Goal: Task Accomplishment & Management: Manage account settings

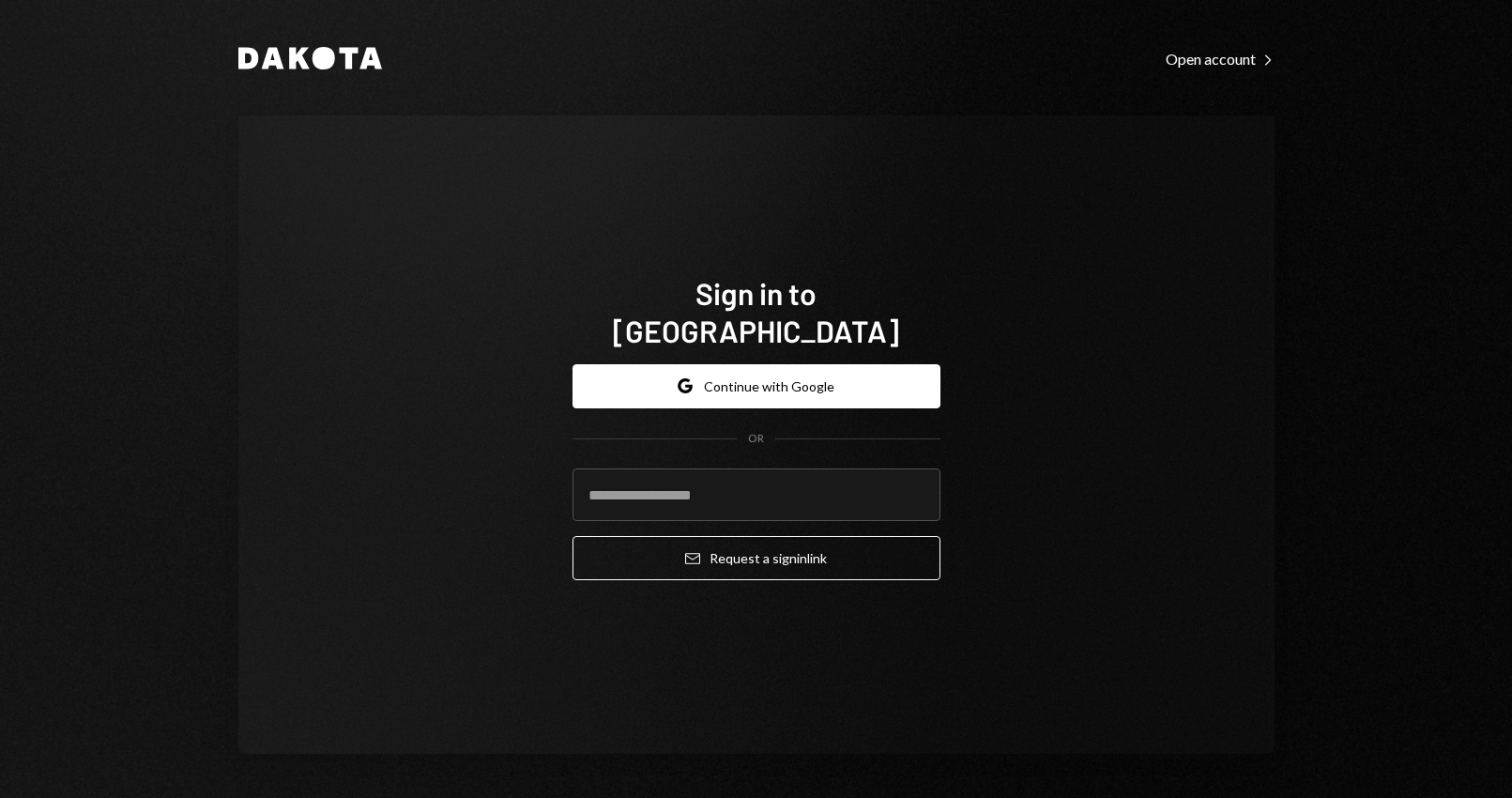
click at [716, 369] on button "Google Continue with Google" at bounding box center [756, 386] width 368 height 44
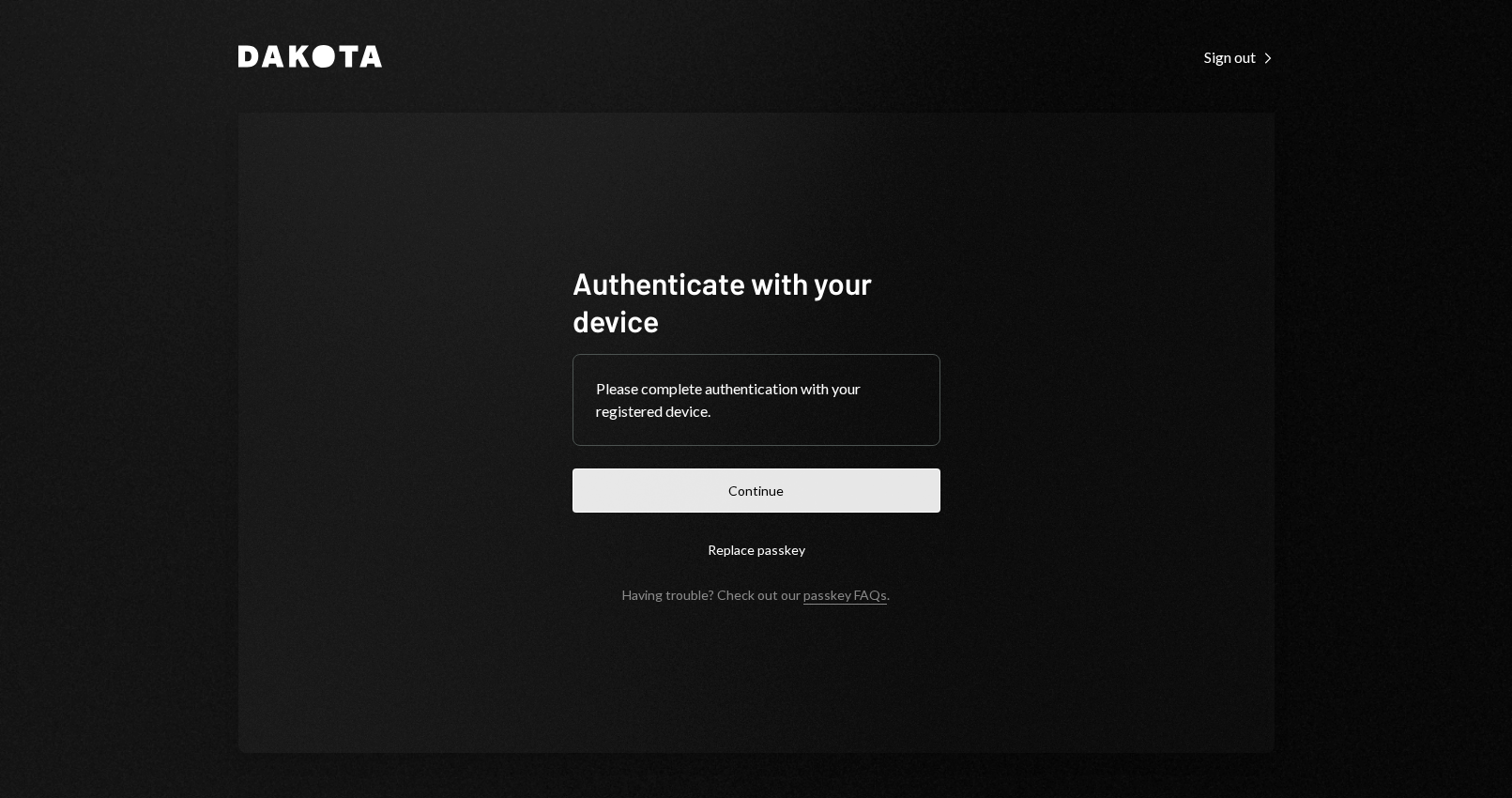
click at [819, 478] on button "Continue" at bounding box center [756, 490] width 368 height 44
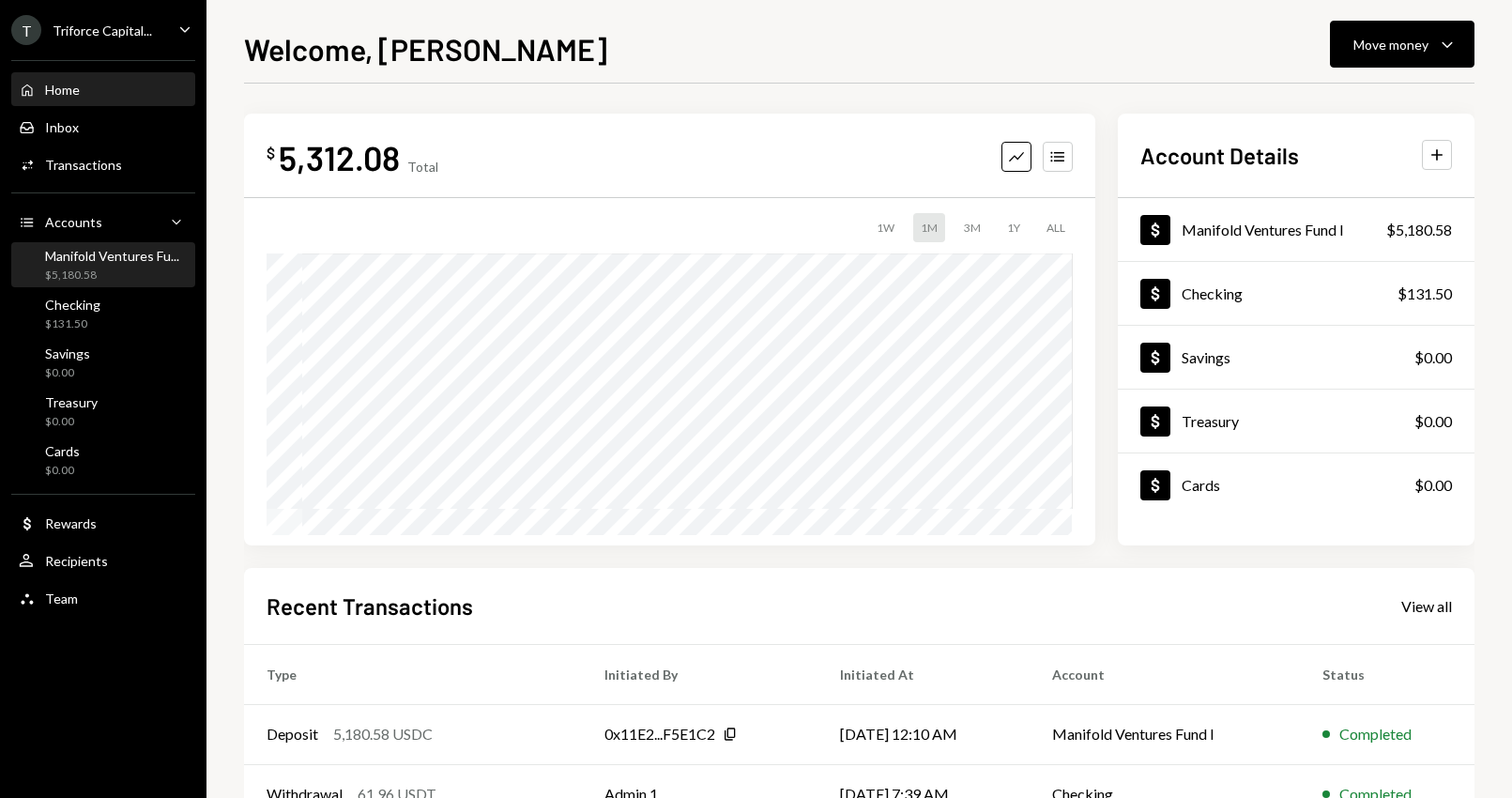
click at [118, 272] on div "$5,180.58" at bounding box center [112, 275] width 134 height 16
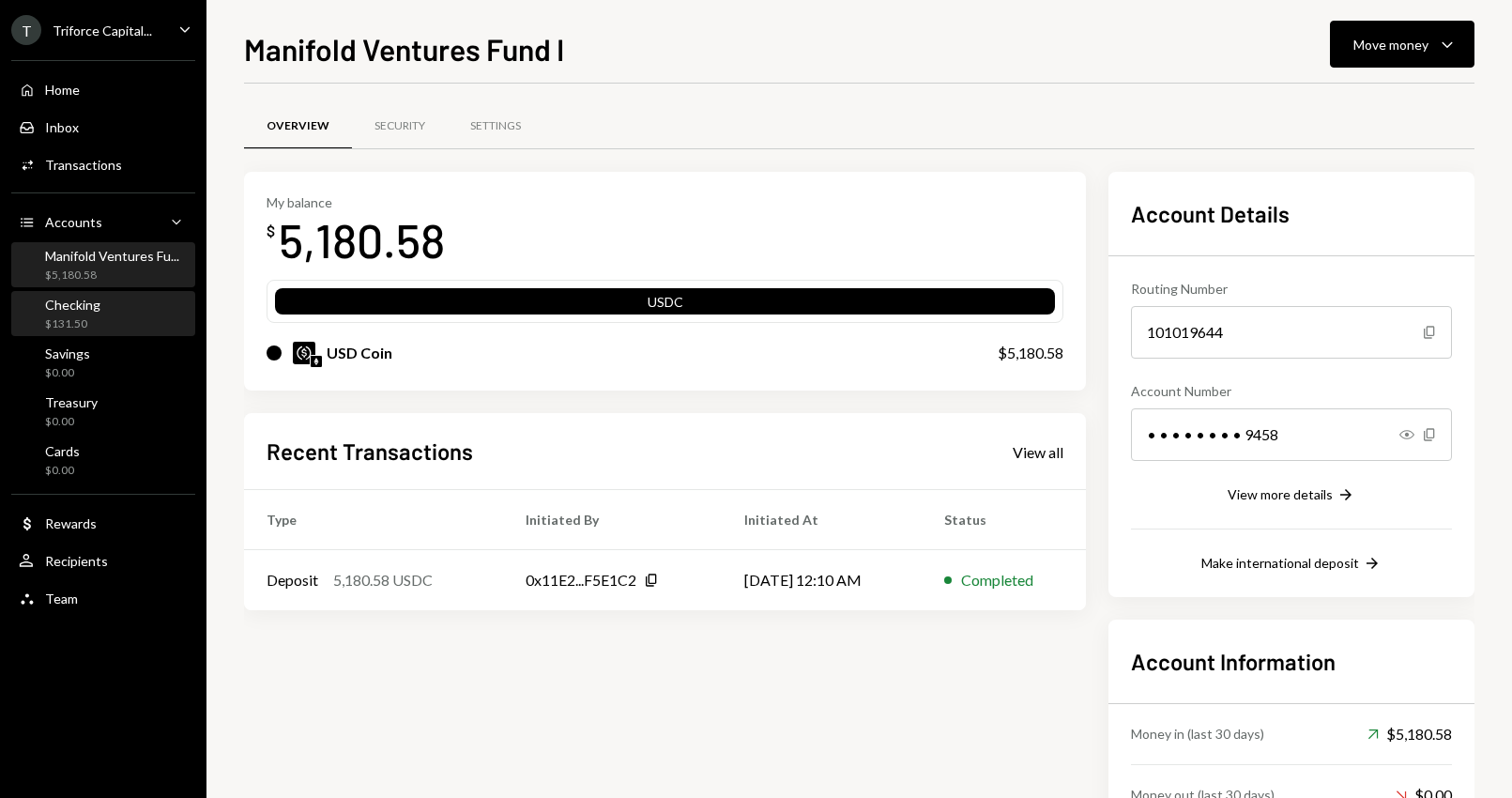
click at [85, 309] on div "Checking" at bounding box center [73, 304] width 56 height 16
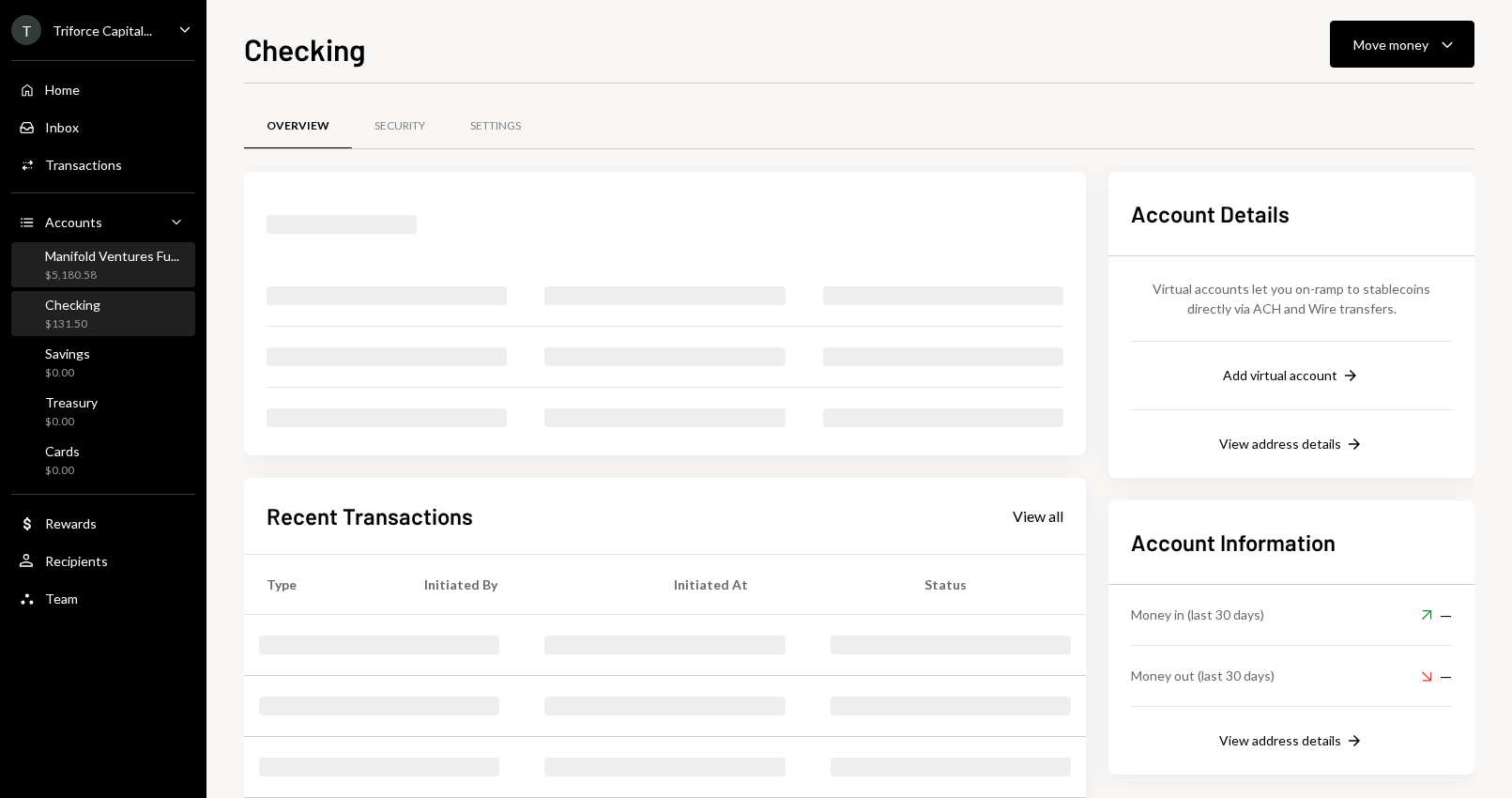
click at [80, 269] on div "$5,180.58" at bounding box center [112, 275] width 134 height 16
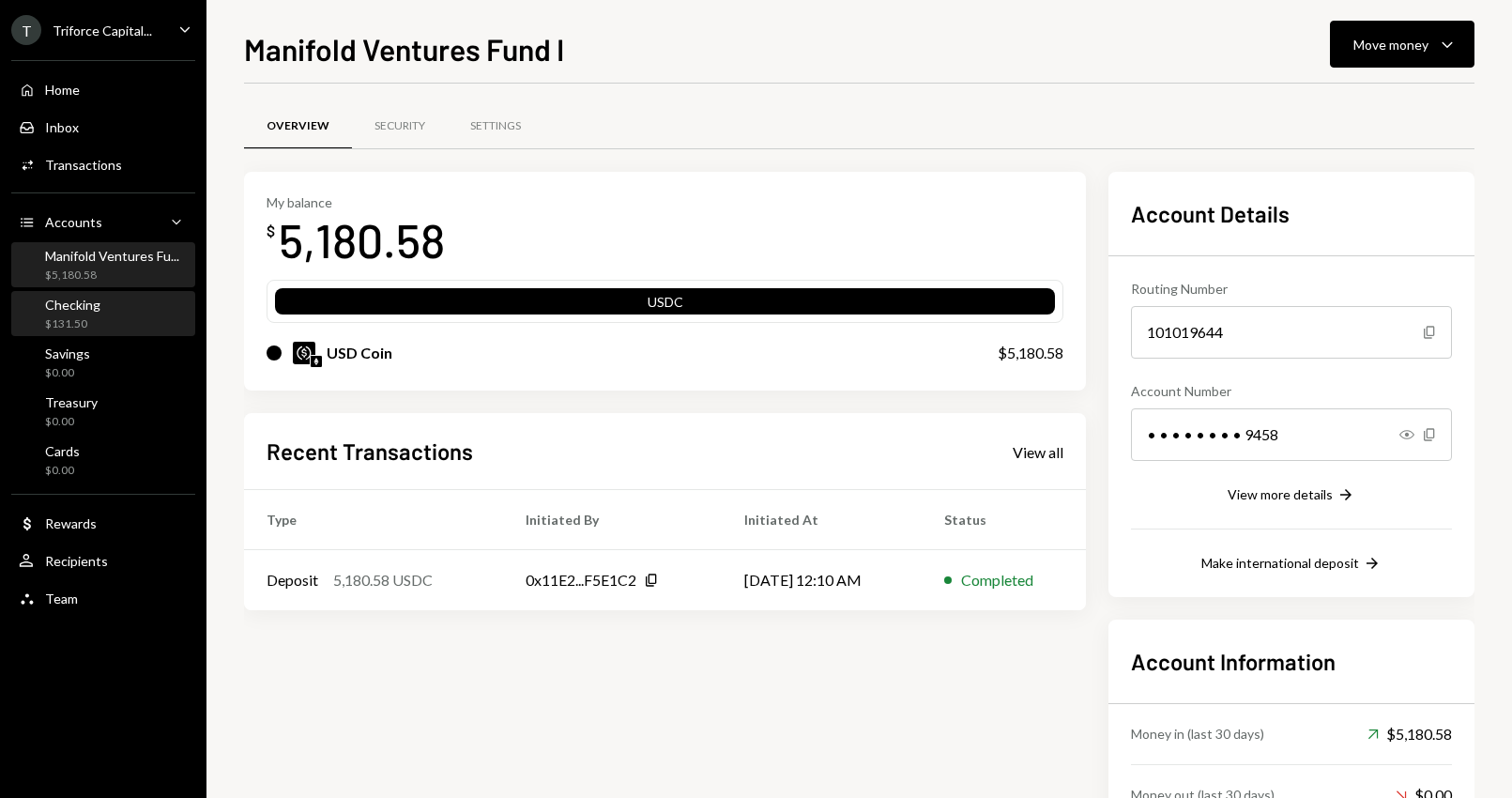
click at [85, 329] on div "$131.50" at bounding box center [73, 324] width 56 height 16
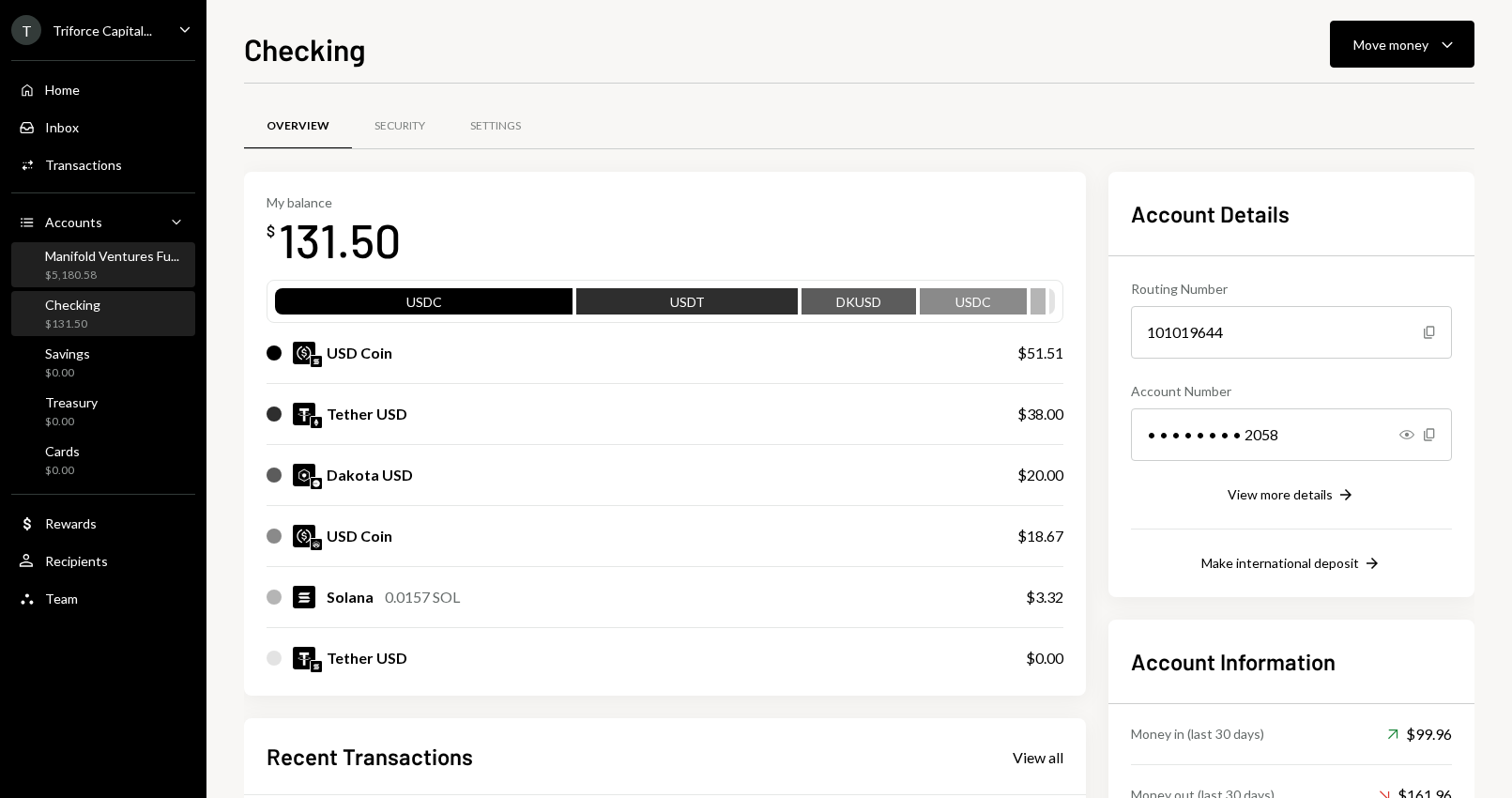
click at [158, 272] on div "$5,180.58" at bounding box center [112, 275] width 134 height 16
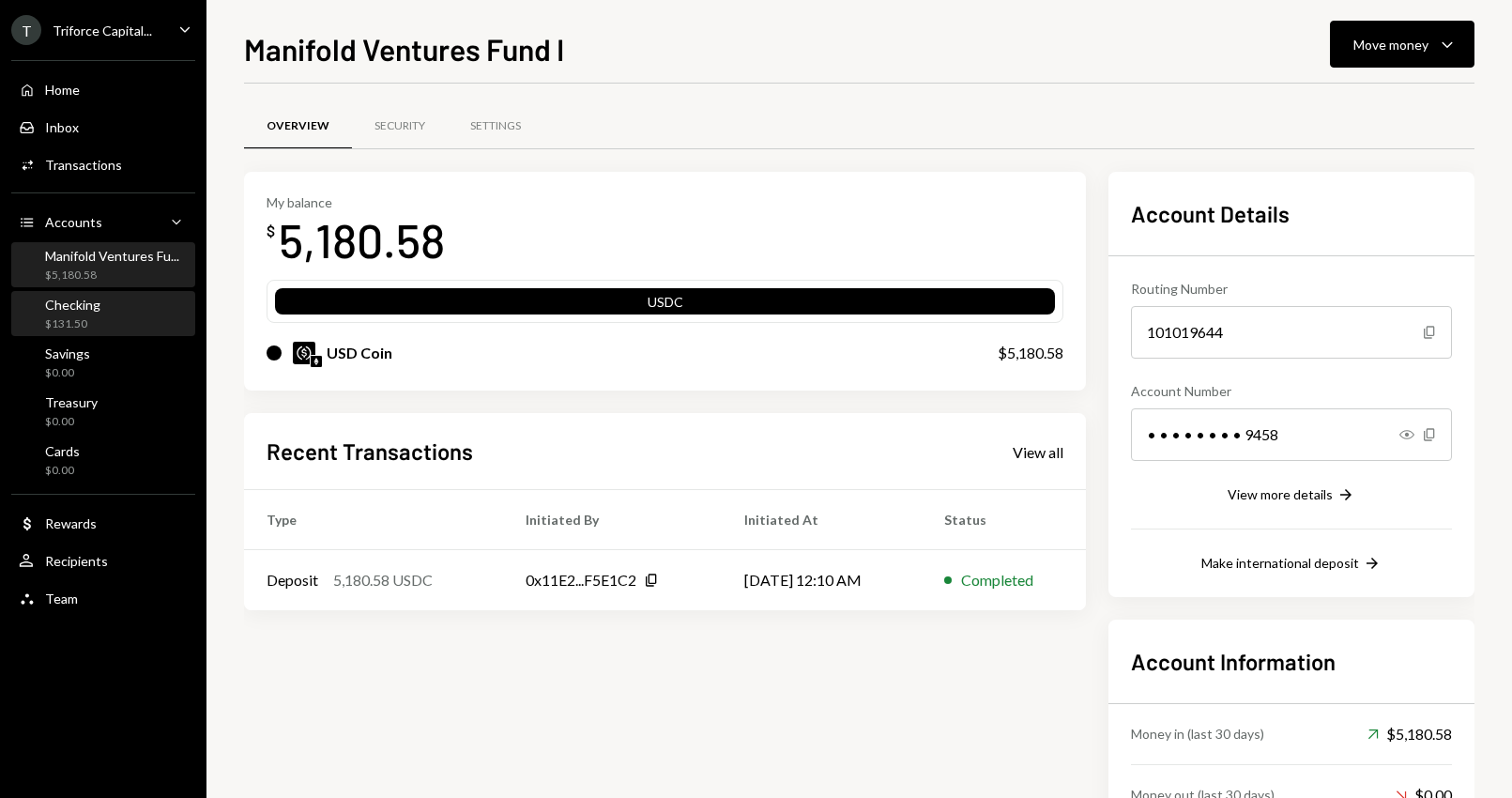
click at [117, 322] on div "Checking $131.50" at bounding box center [103, 314] width 169 height 36
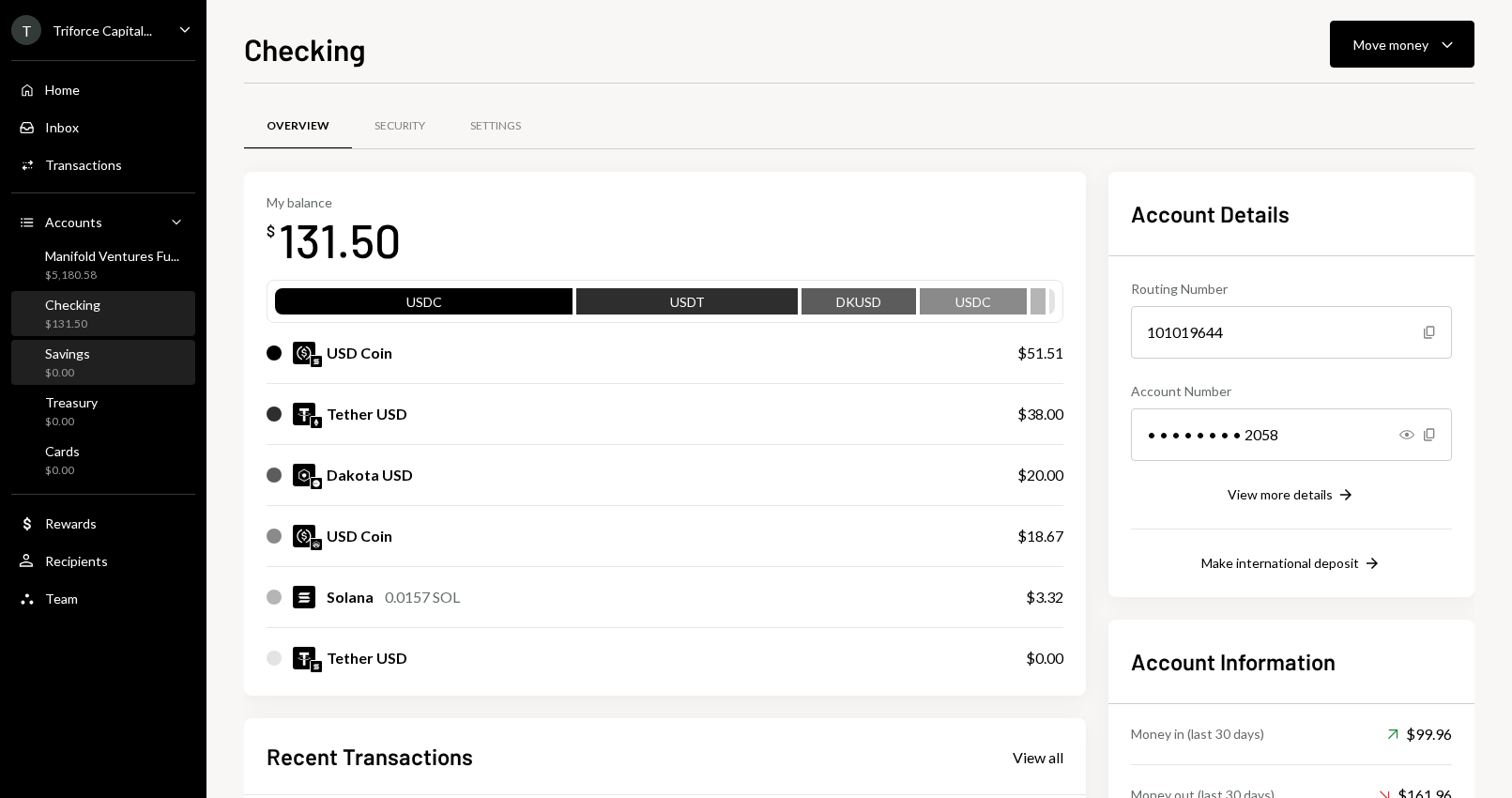
click at [126, 369] on div "Savings $0.00" at bounding box center [103, 364] width 169 height 36
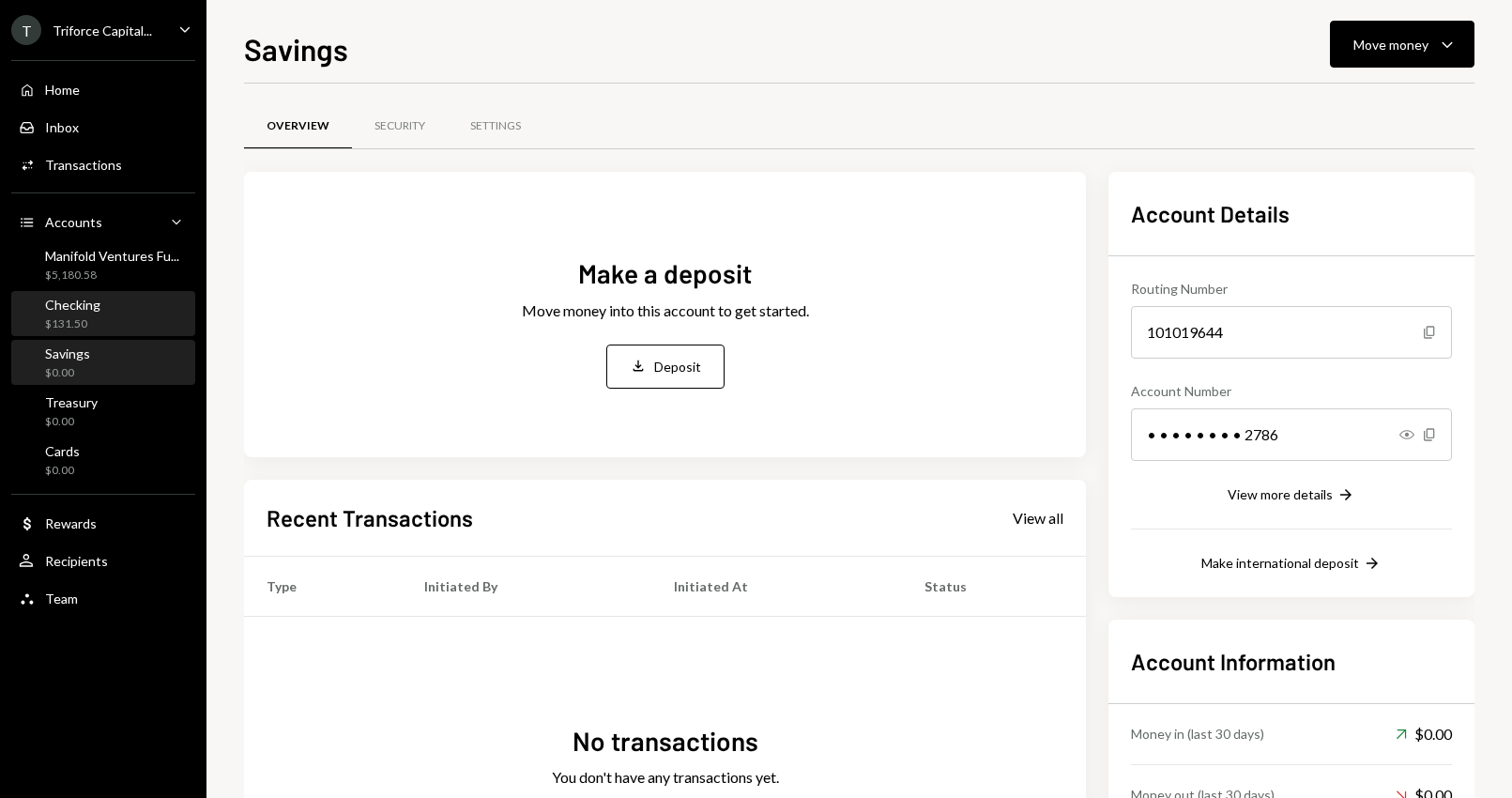
click at [117, 325] on div "Checking $131.50" at bounding box center [103, 314] width 169 height 36
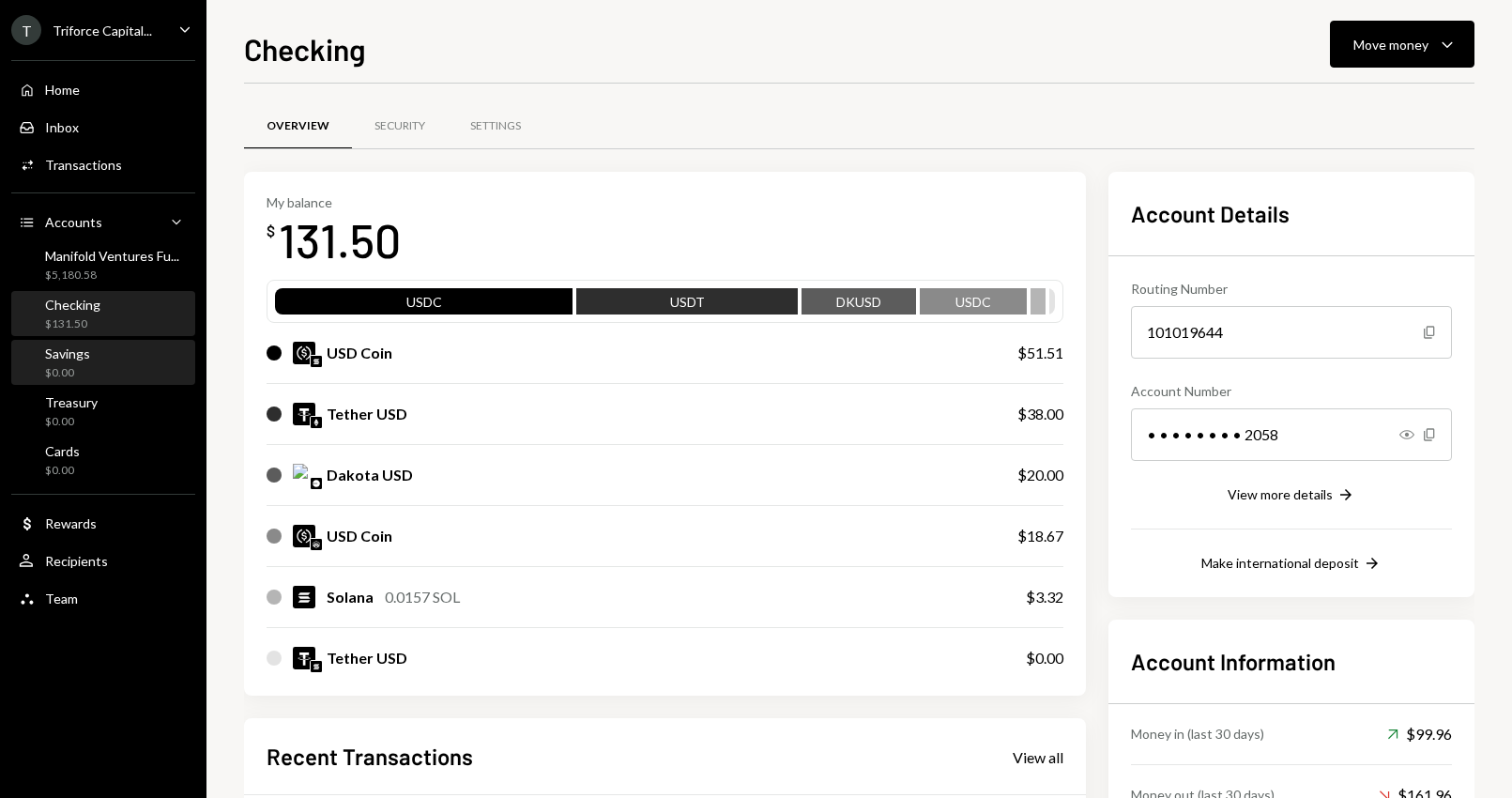
click at [110, 371] on div "Savings $0.00" at bounding box center [103, 364] width 169 height 36
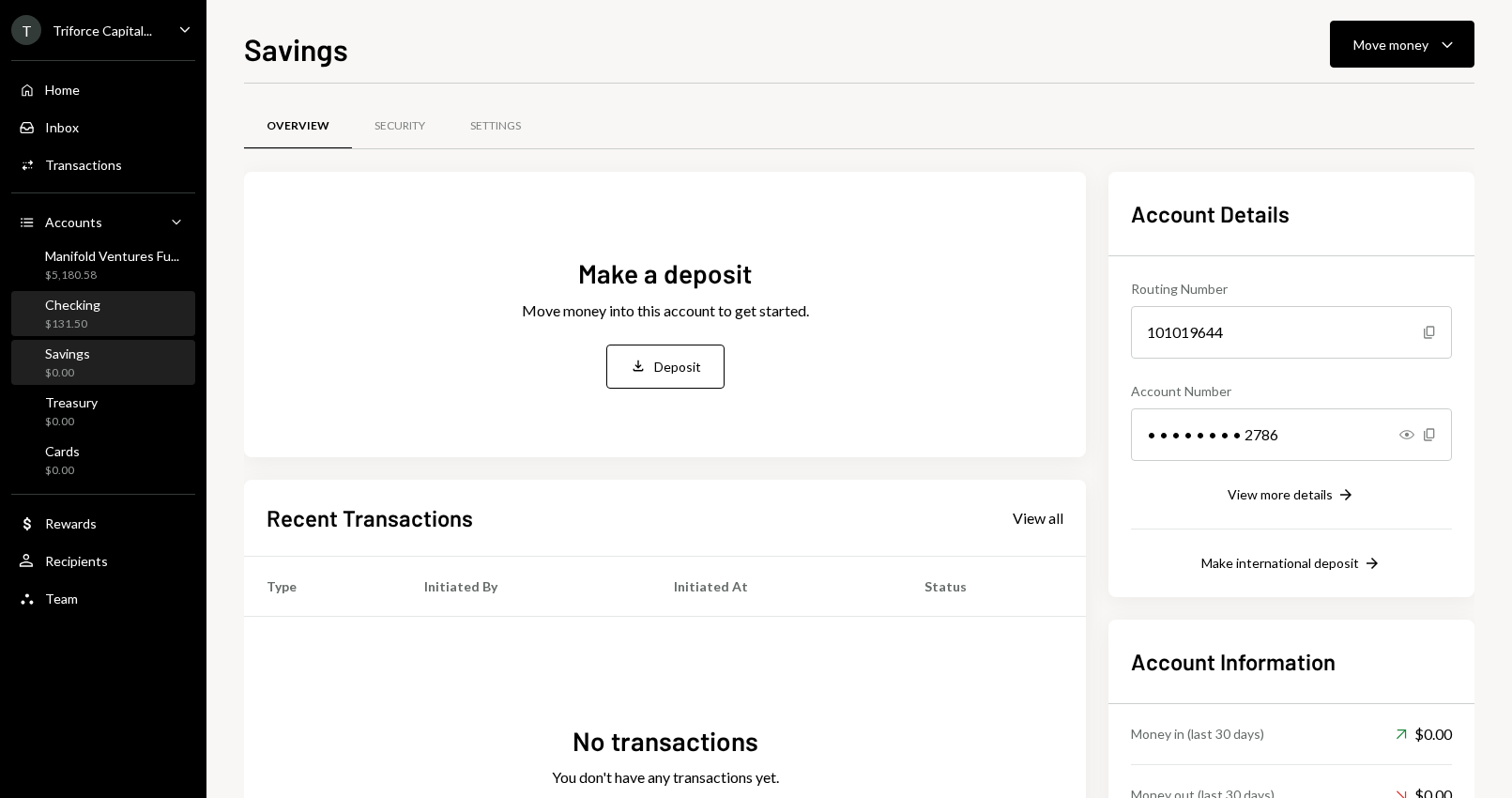
click at [108, 315] on div "Checking $131.50" at bounding box center [103, 314] width 169 height 36
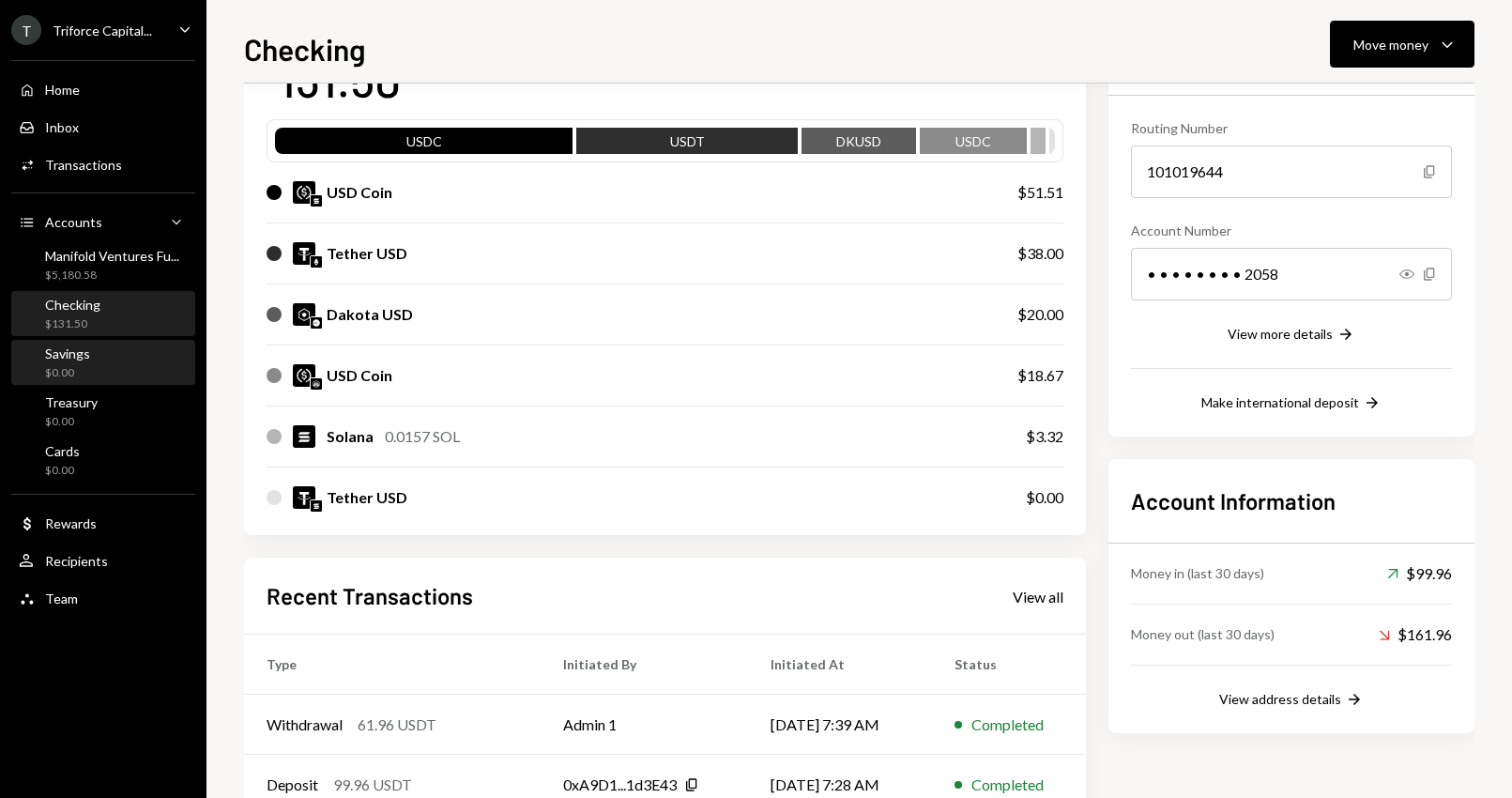
click at [117, 353] on div "Savings $0.00" at bounding box center [103, 364] width 169 height 36
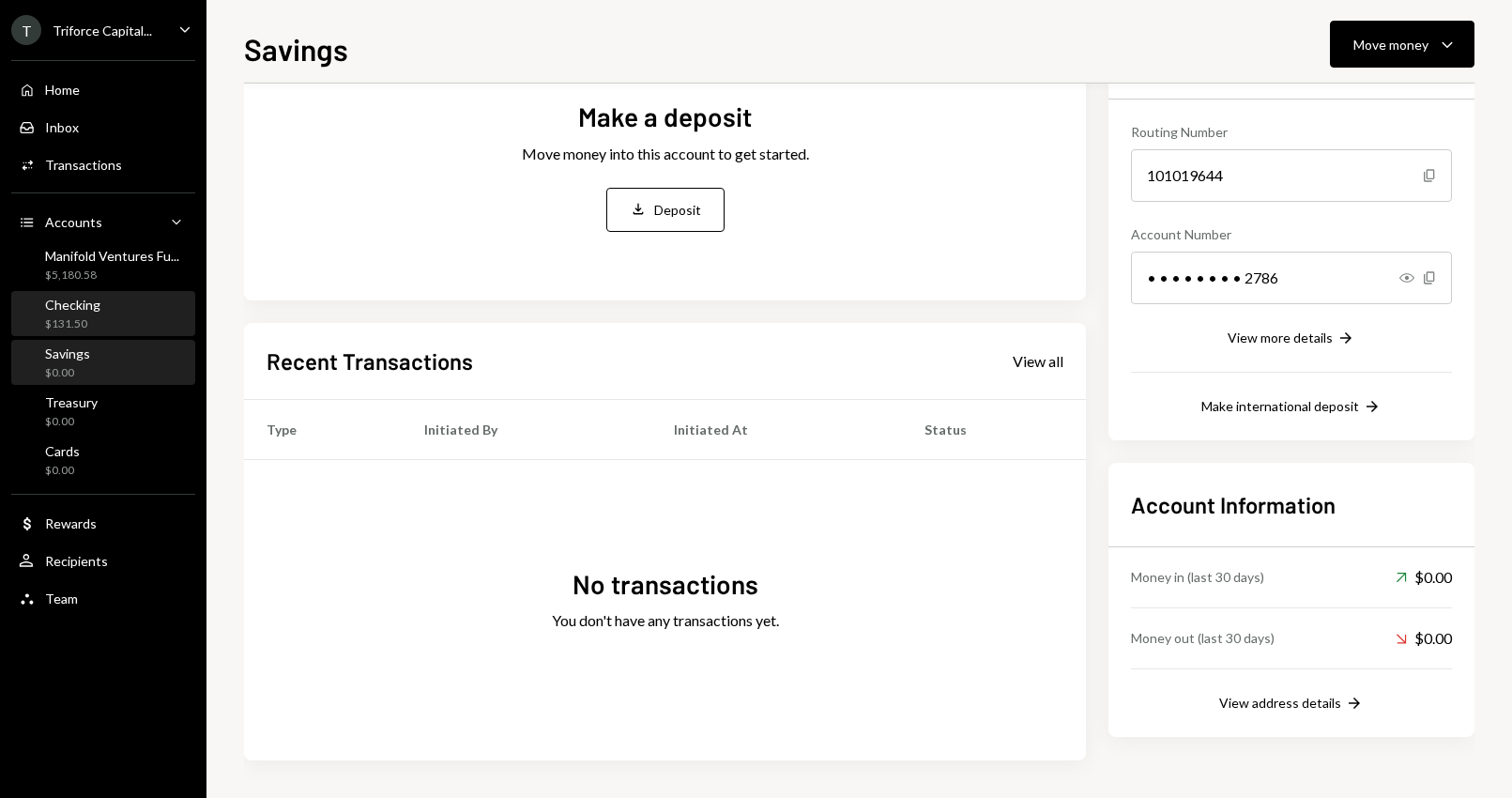
click at [112, 316] on div "Checking $131.50" at bounding box center [103, 314] width 169 height 36
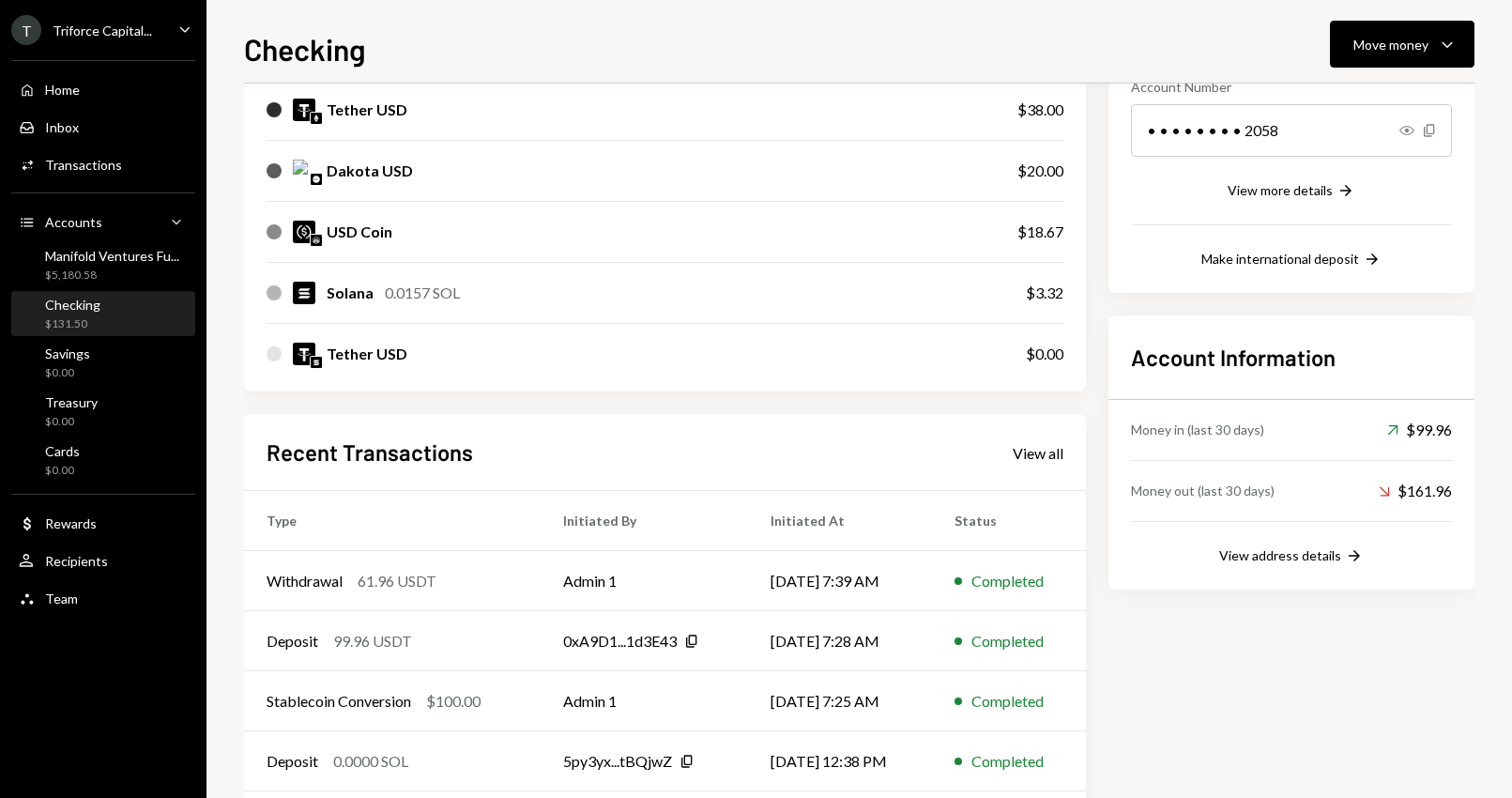
scroll to position [395, 0]
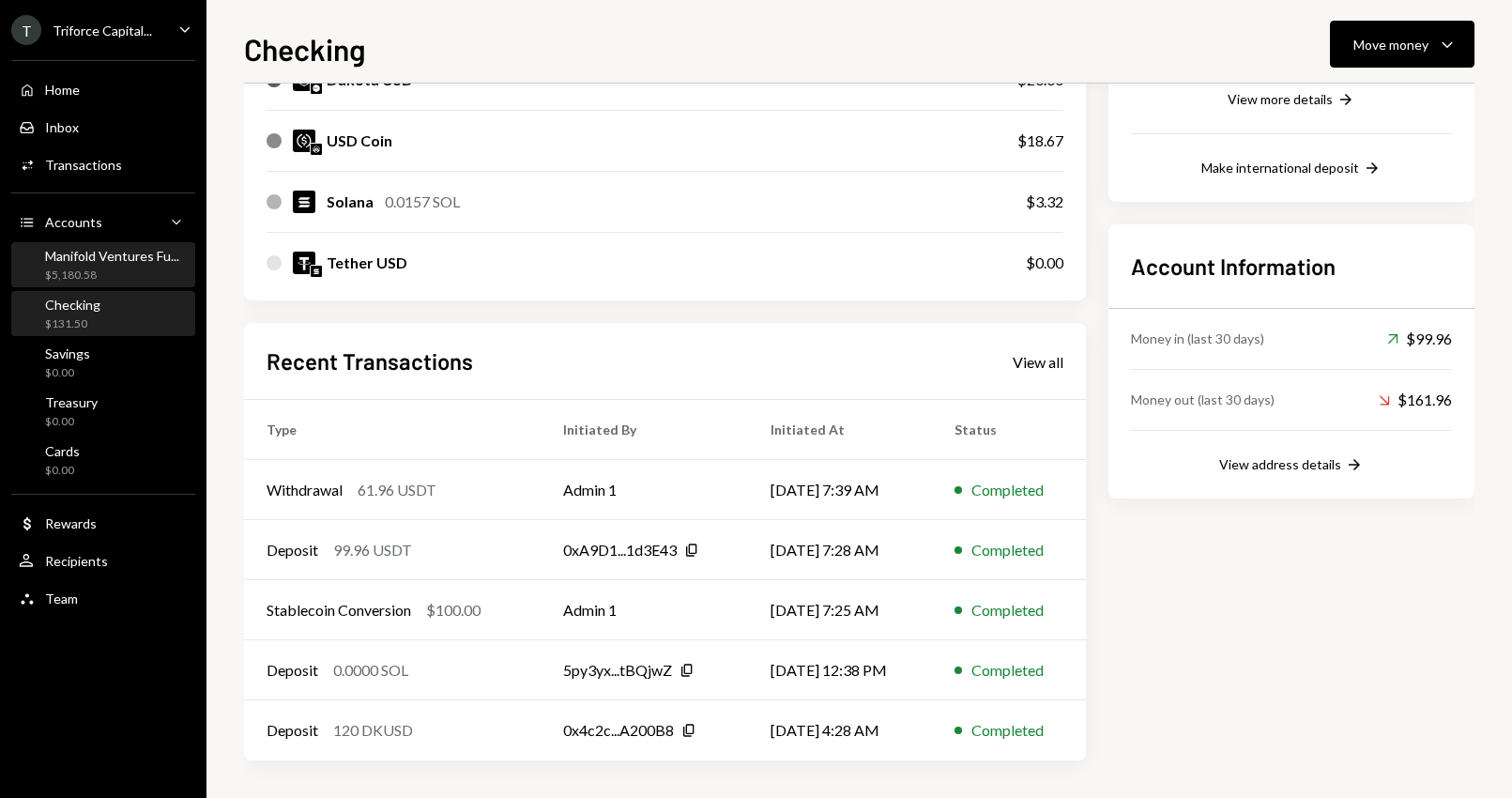
click at [114, 279] on div "$5,180.58" at bounding box center [112, 275] width 134 height 16
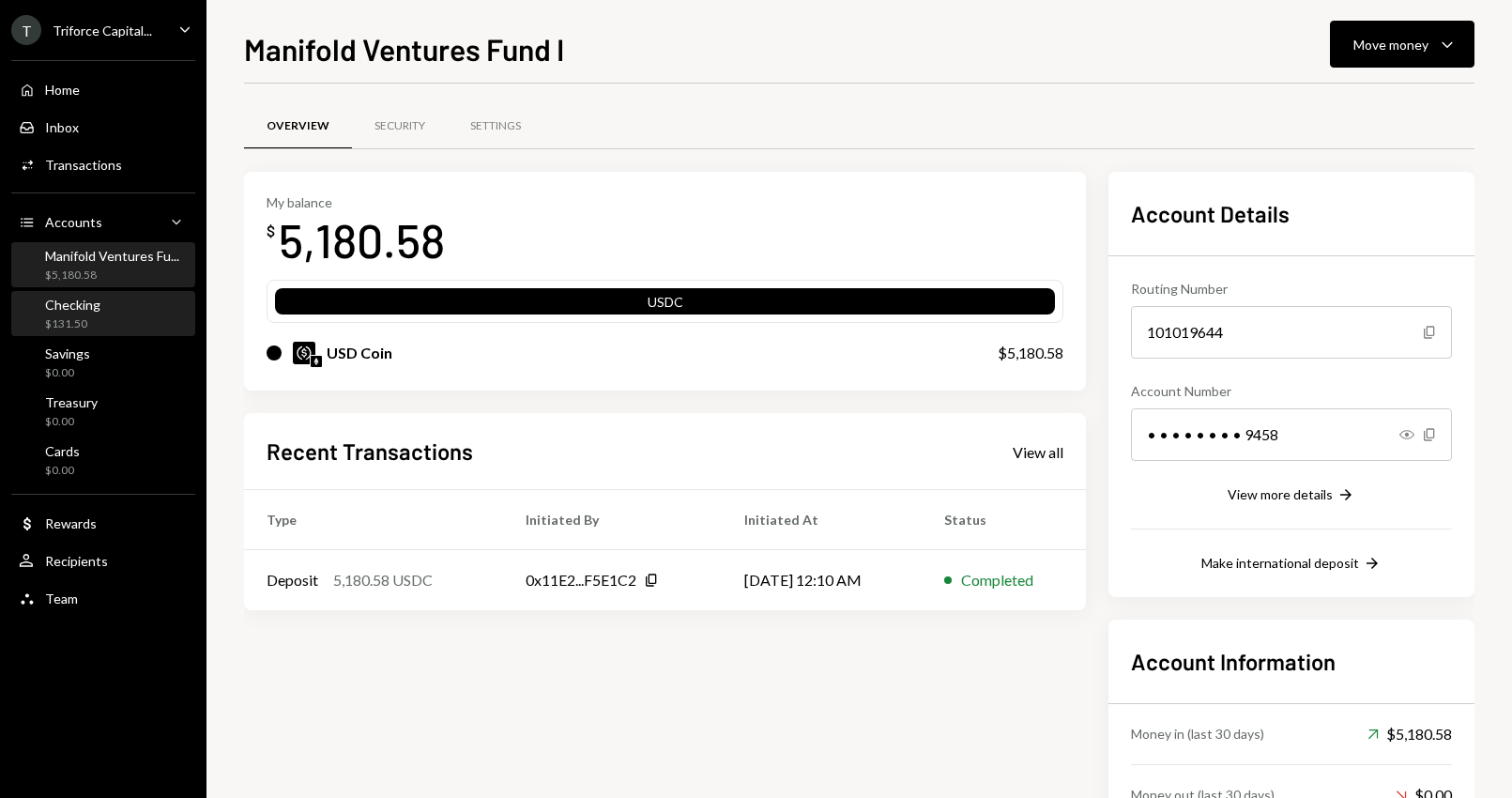
click at [120, 310] on div "Checking $131.50" at bounding box center [103, 314] width 169 height 36
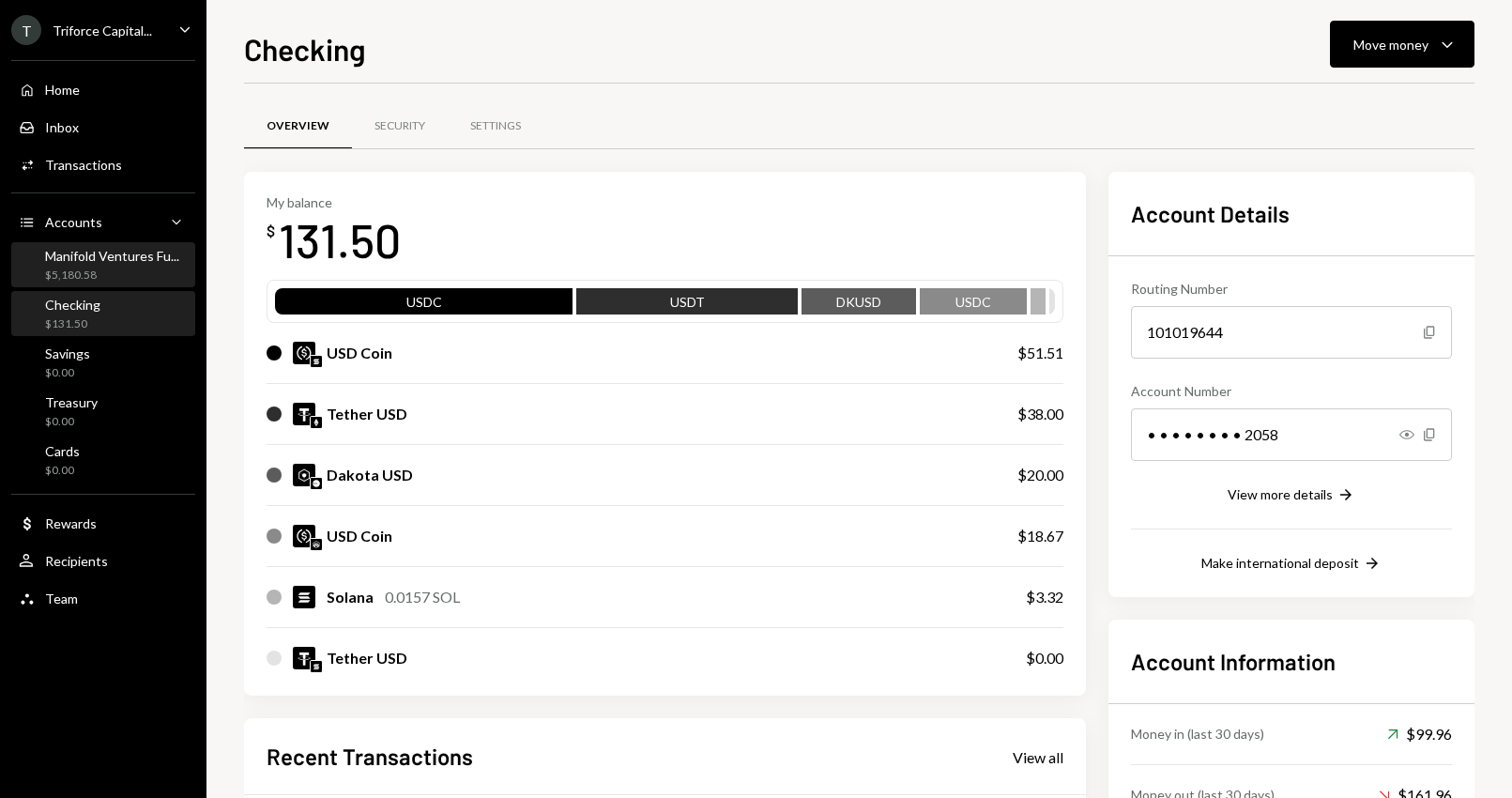
click at [109, 271] on div "$5,180.58" at bounding box center [112, 275] width 134 height 16
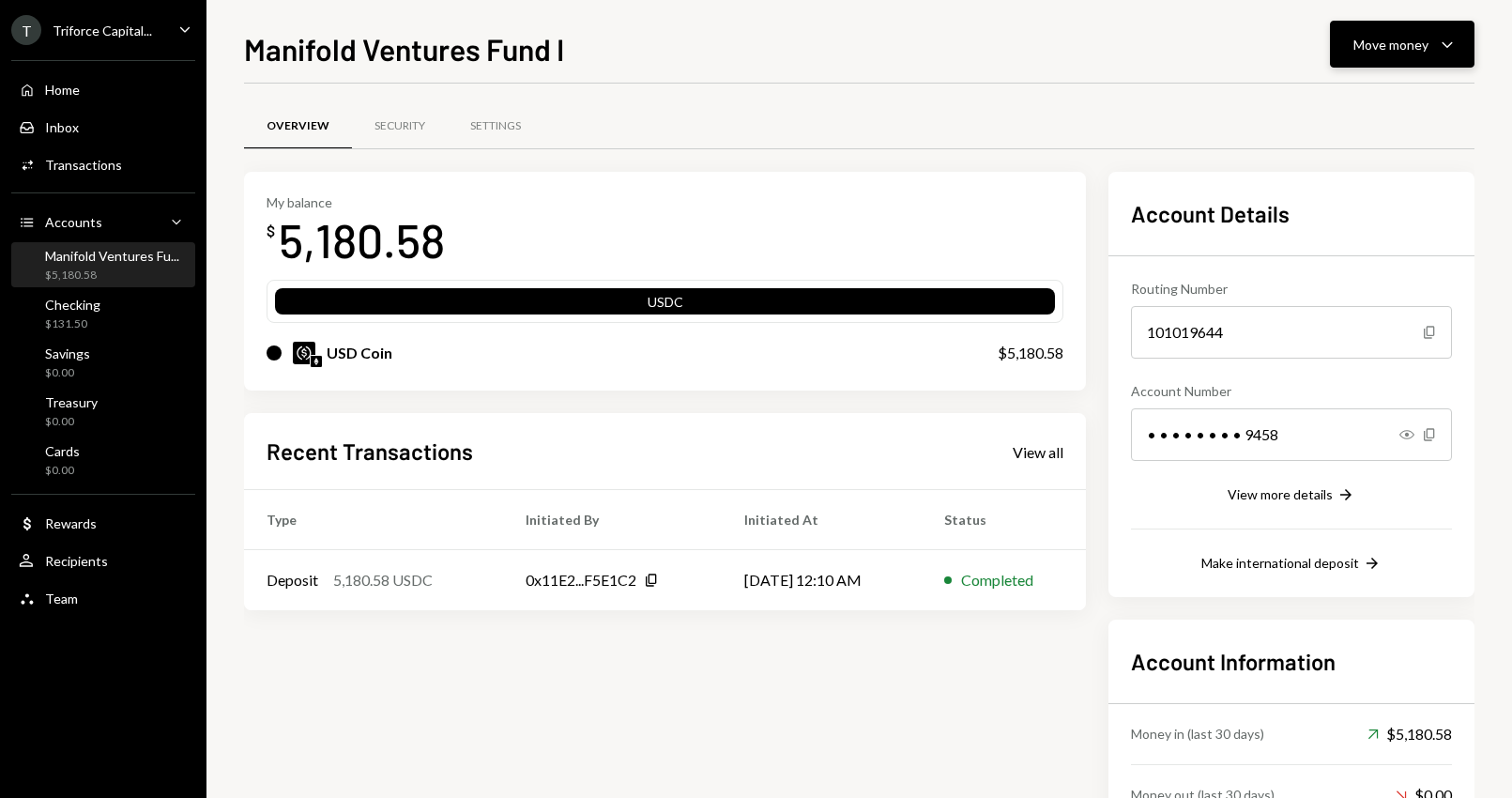
click at [1395, 29] on button "Move money Caret Down" at bounding box center [1402, 44] width 144 height 47
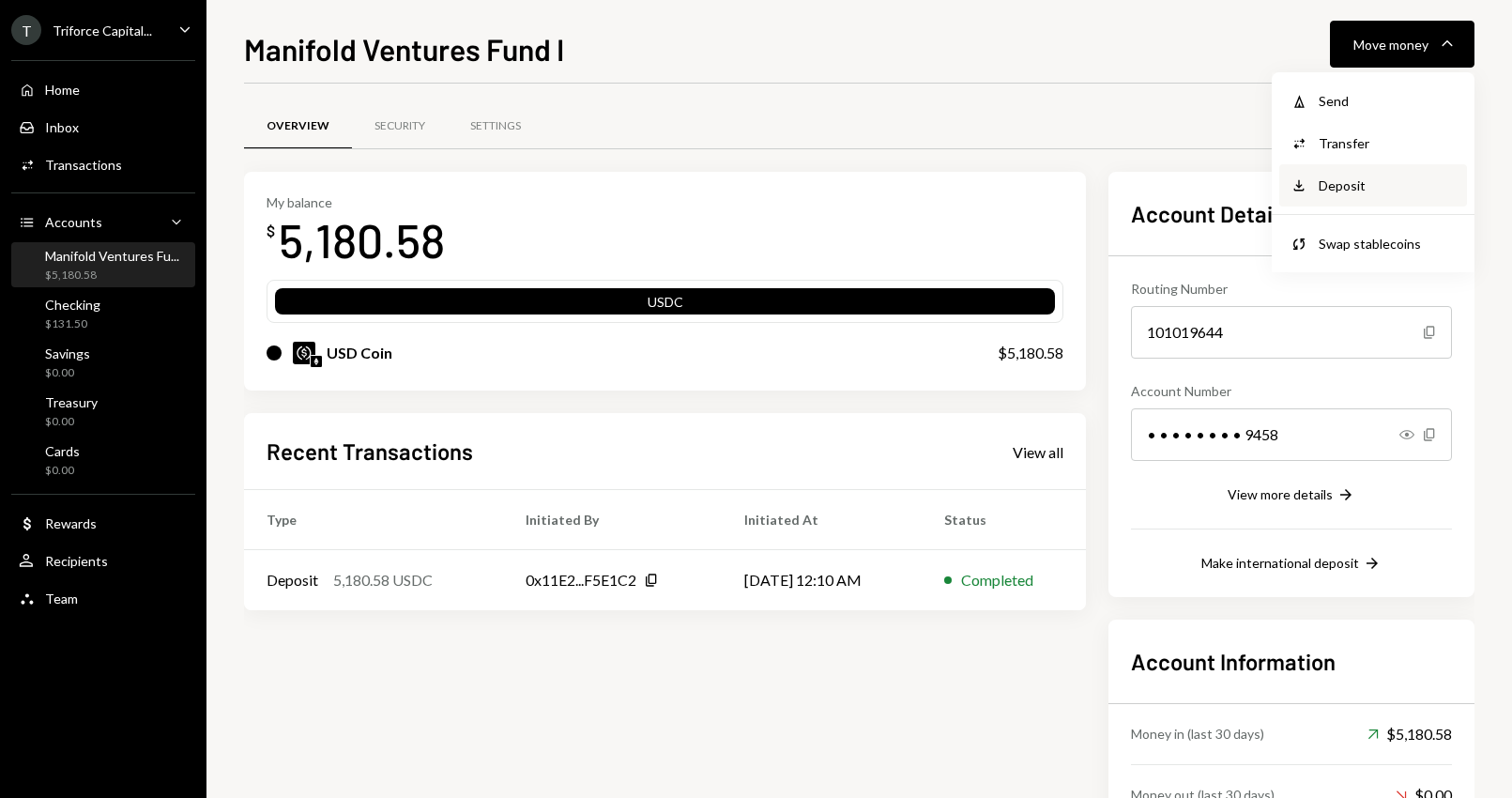
click at [1358, 189] on div "Deposit" at bounding box center [1387, 185] width 137 height 20
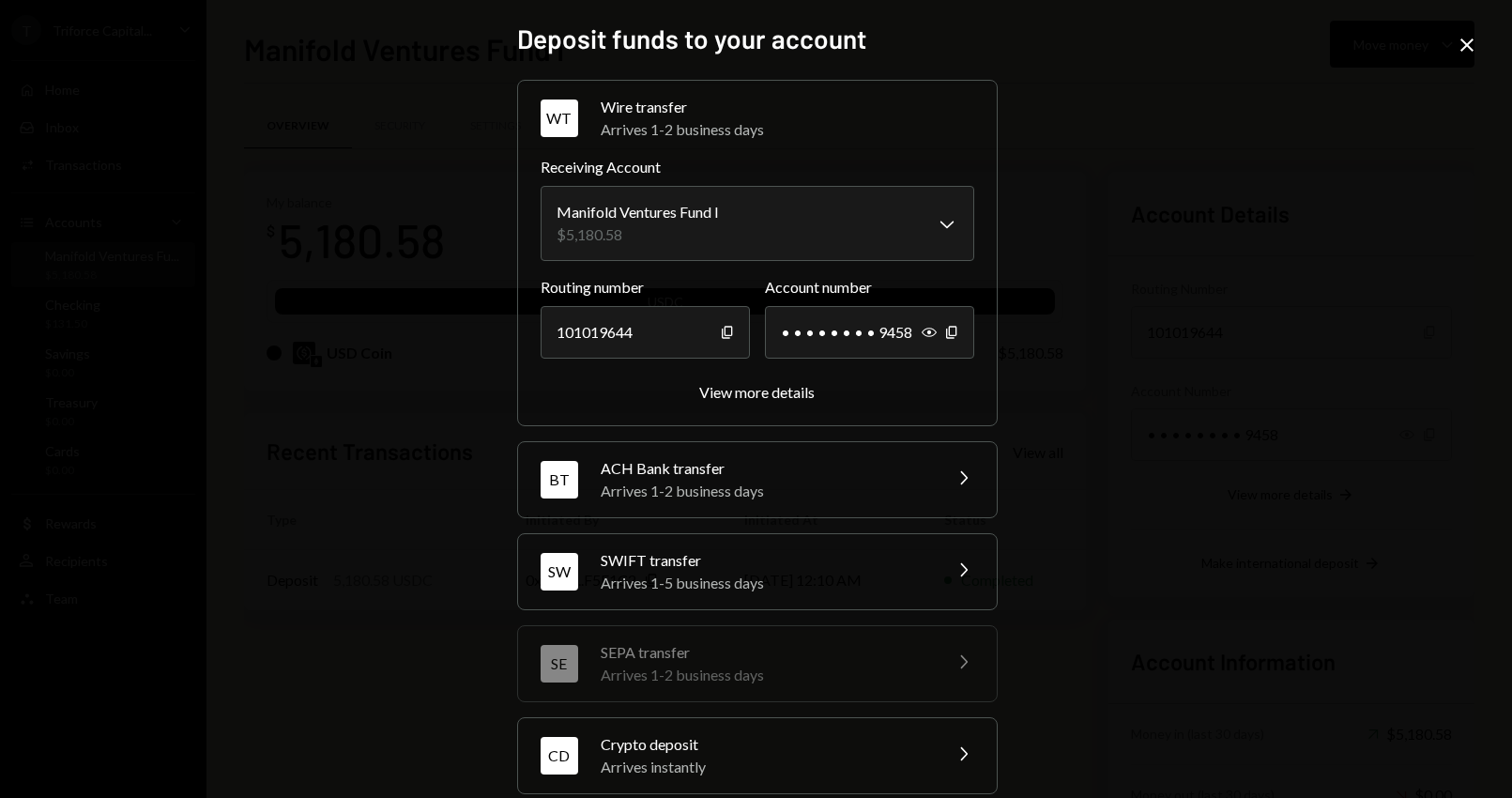
click at [1484, 54] on div "**********" at bounding box center [756, 399] width 1512 height 798
click at [1468, 50] on icon "Close" at bounding box center [1468, 45] width 23 height 23
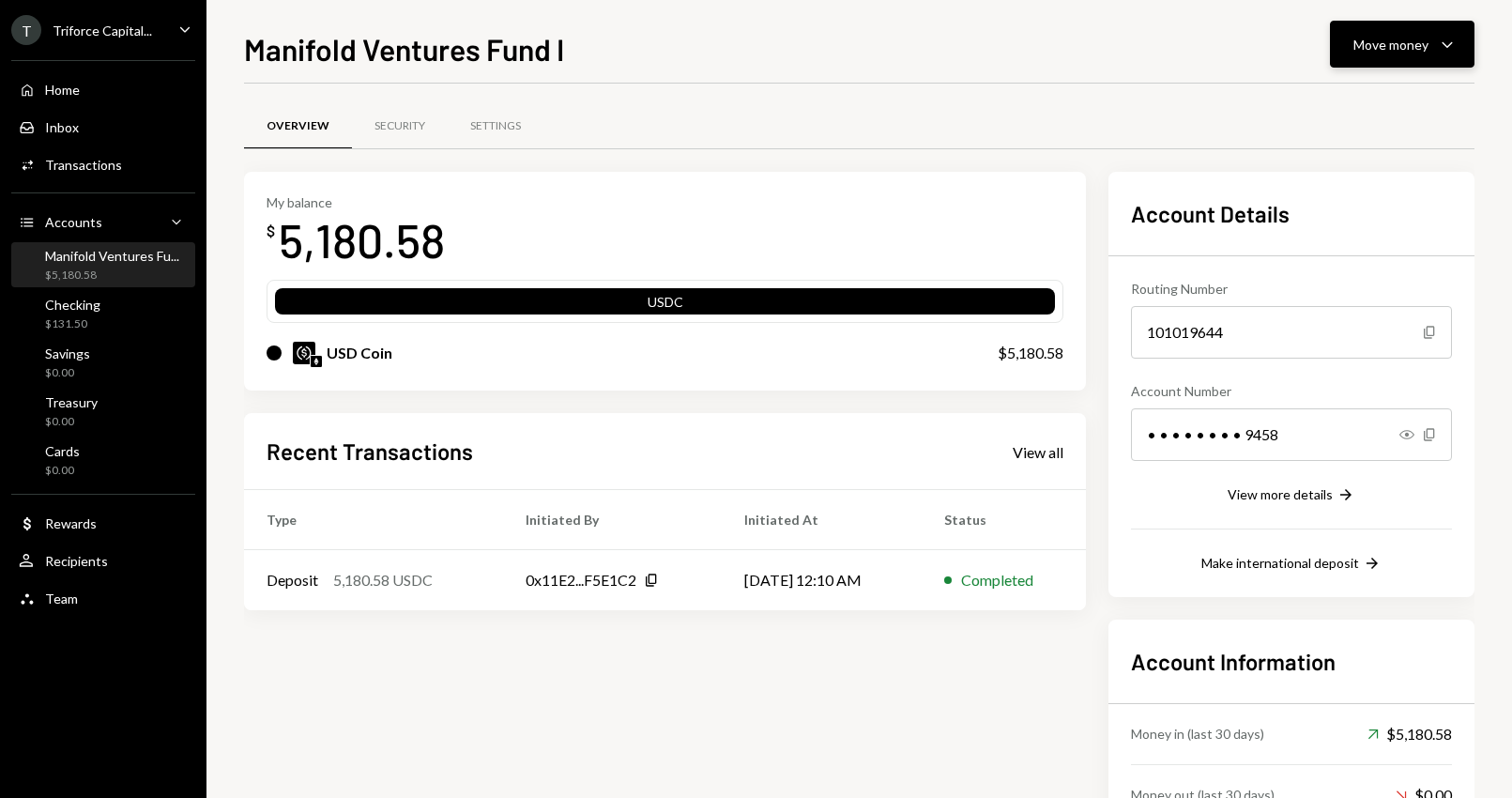
click at [1438, 42] on icon "Caret Down" at bounding box center [1448, 44] width 23 height 23
click at [1346, 146] on div "Transfer" at bounding box center [1387, 143] width 137 height 20
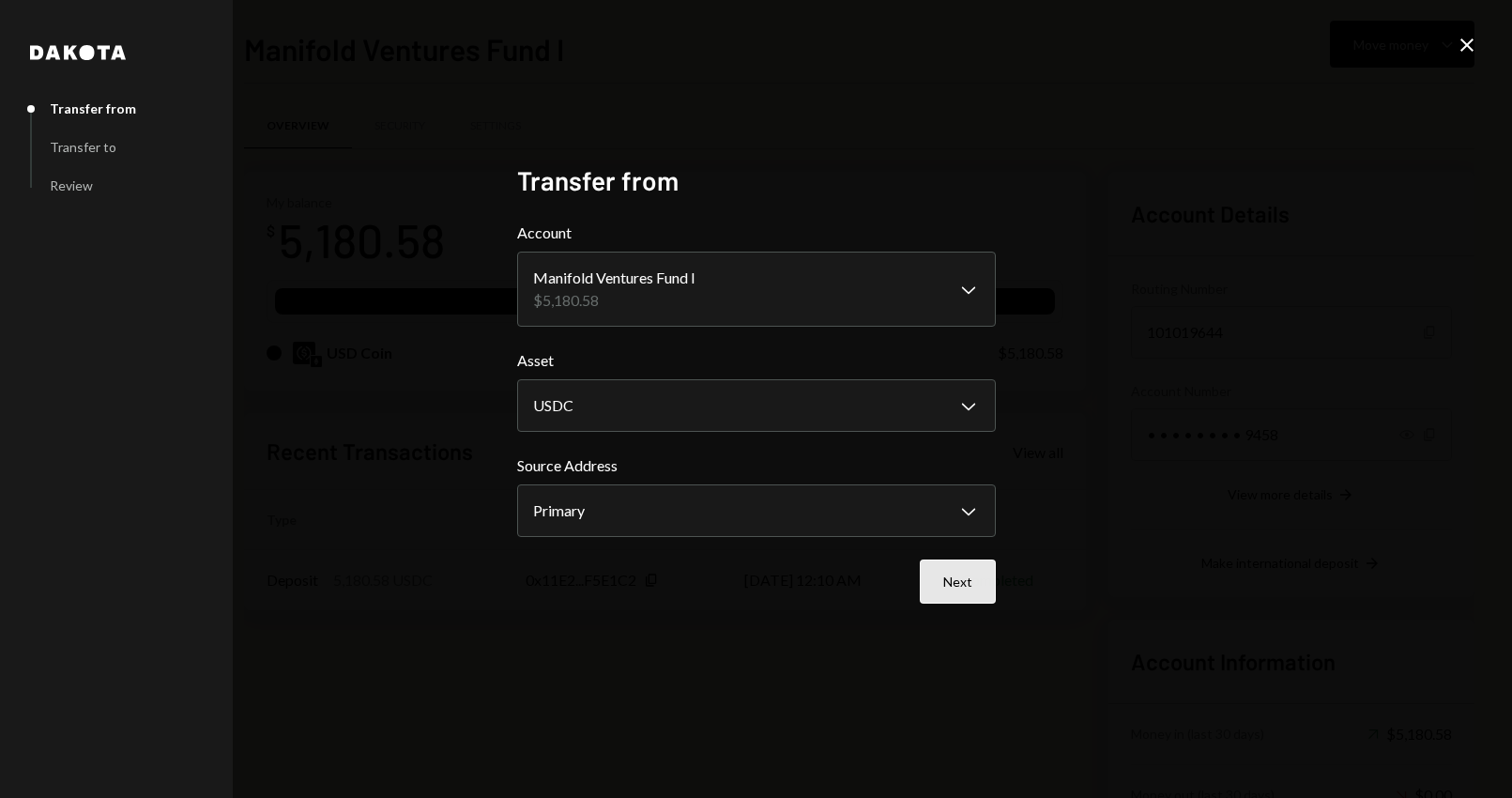
click at [968, 579] on button "Next" at bounding box center [958, 581] width 76 height 44
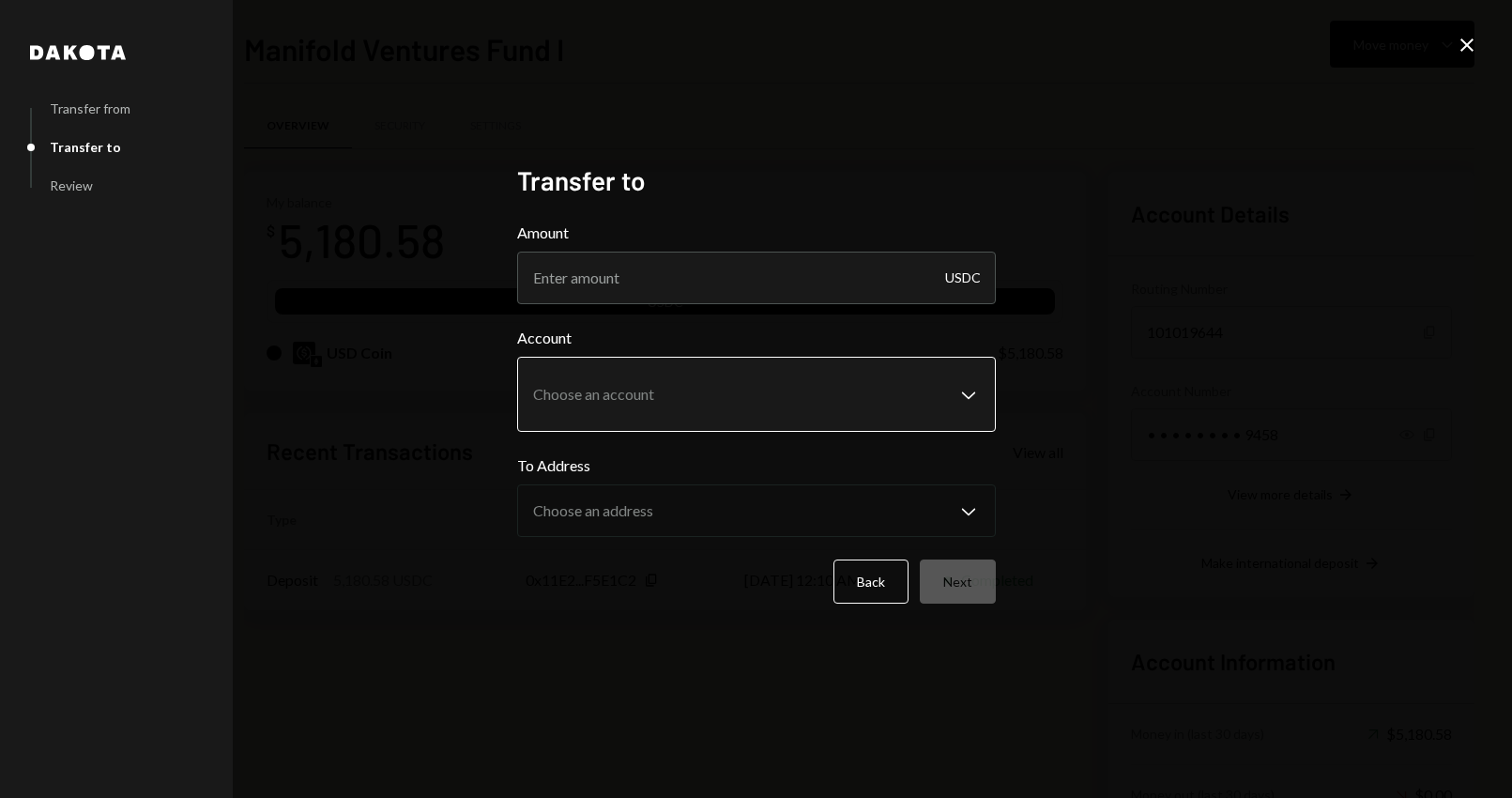
click at [903, 379] on body "**********" at bounding box center [756, 399] width 1512 height 798
click at [1109, 482] on div "**********" at bounding box center [756, 399] width 1512 height 798
click at [1468, 38] on icon "Close" at bounding box center [1468, 45] width 23 height 23
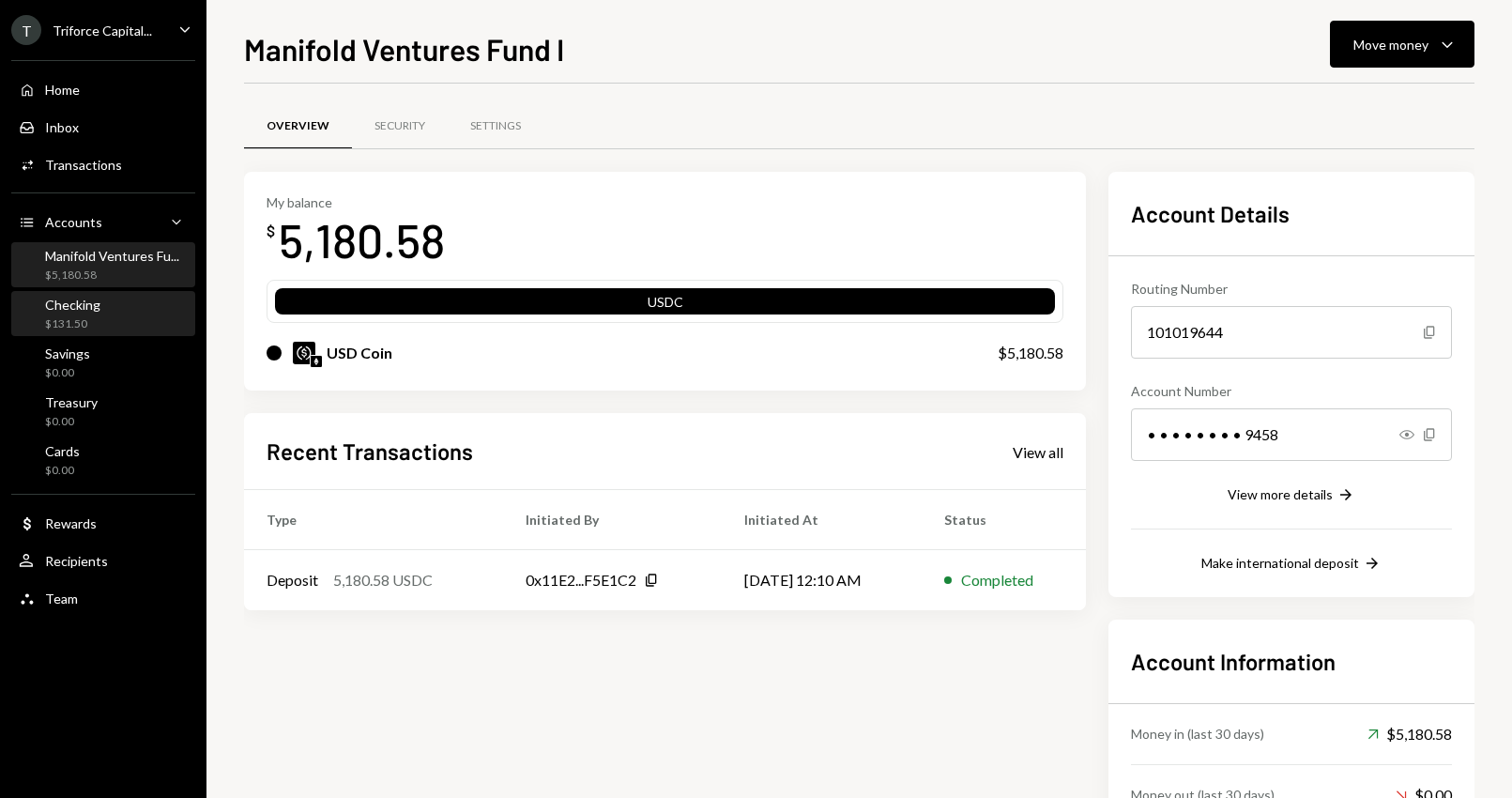
click at [121, 317] on div "Checking $131.50" at bounding box center [103, 314] width 169 height 36
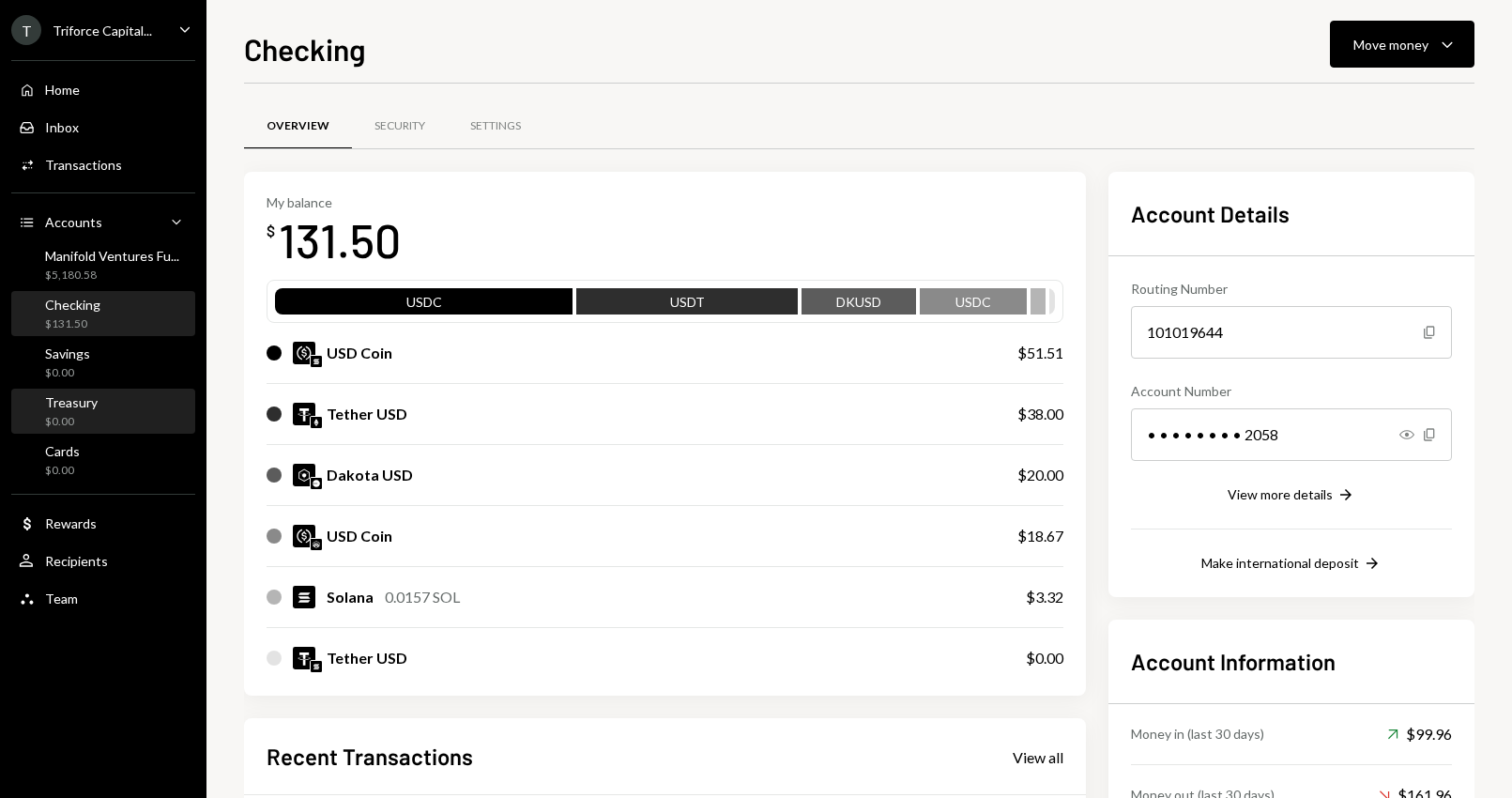
click at [95, 397] on div "Treasury $0.00" at bounding box center [103, 413] width 169 height 36
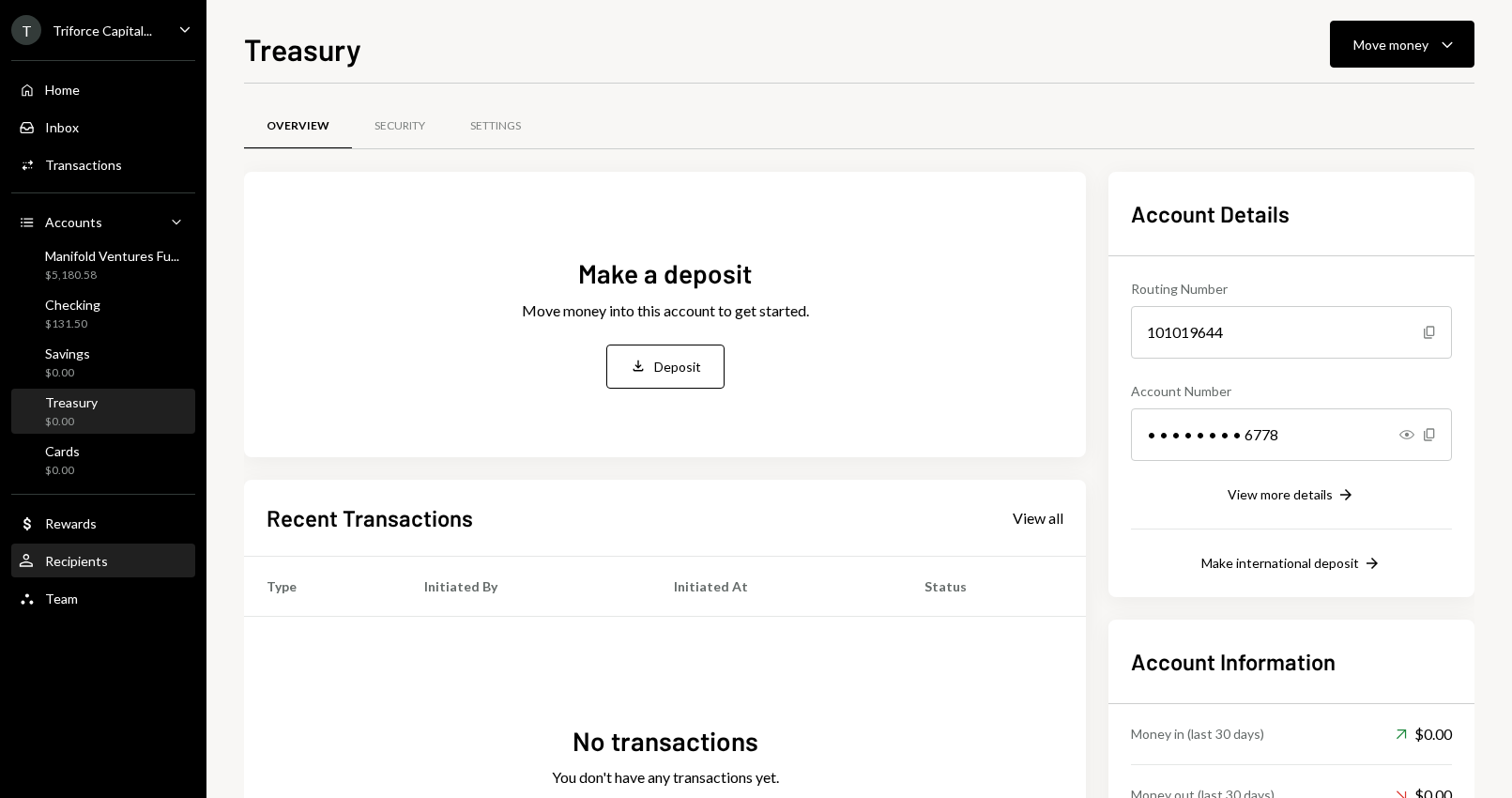
click at [95, 550] on div "User Recipients" at bounding box center [103, 562] width 169 height 32
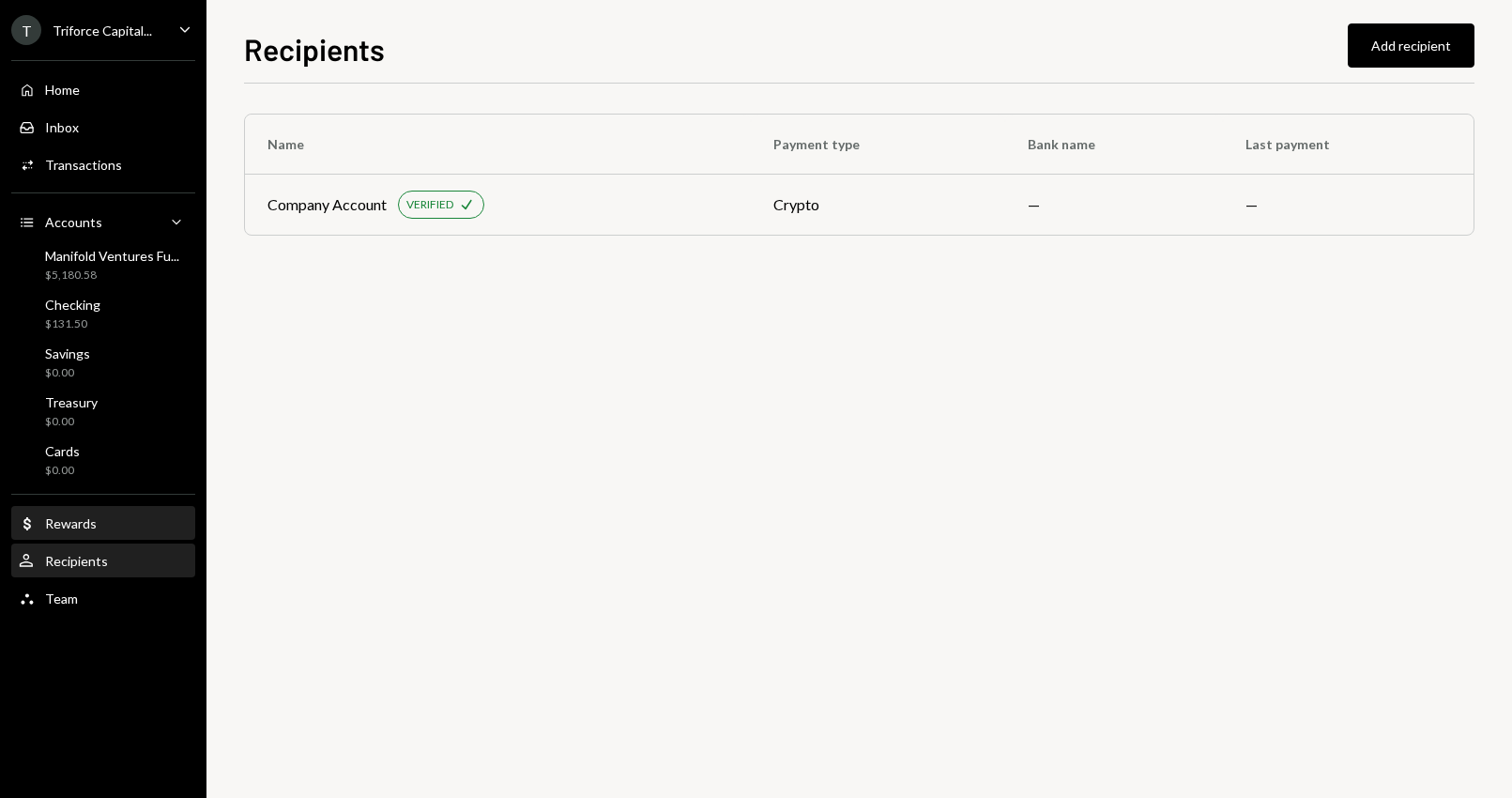
click at [93, 529] on div "Rewards" at bounding box center [71, 523] width 52 height 16
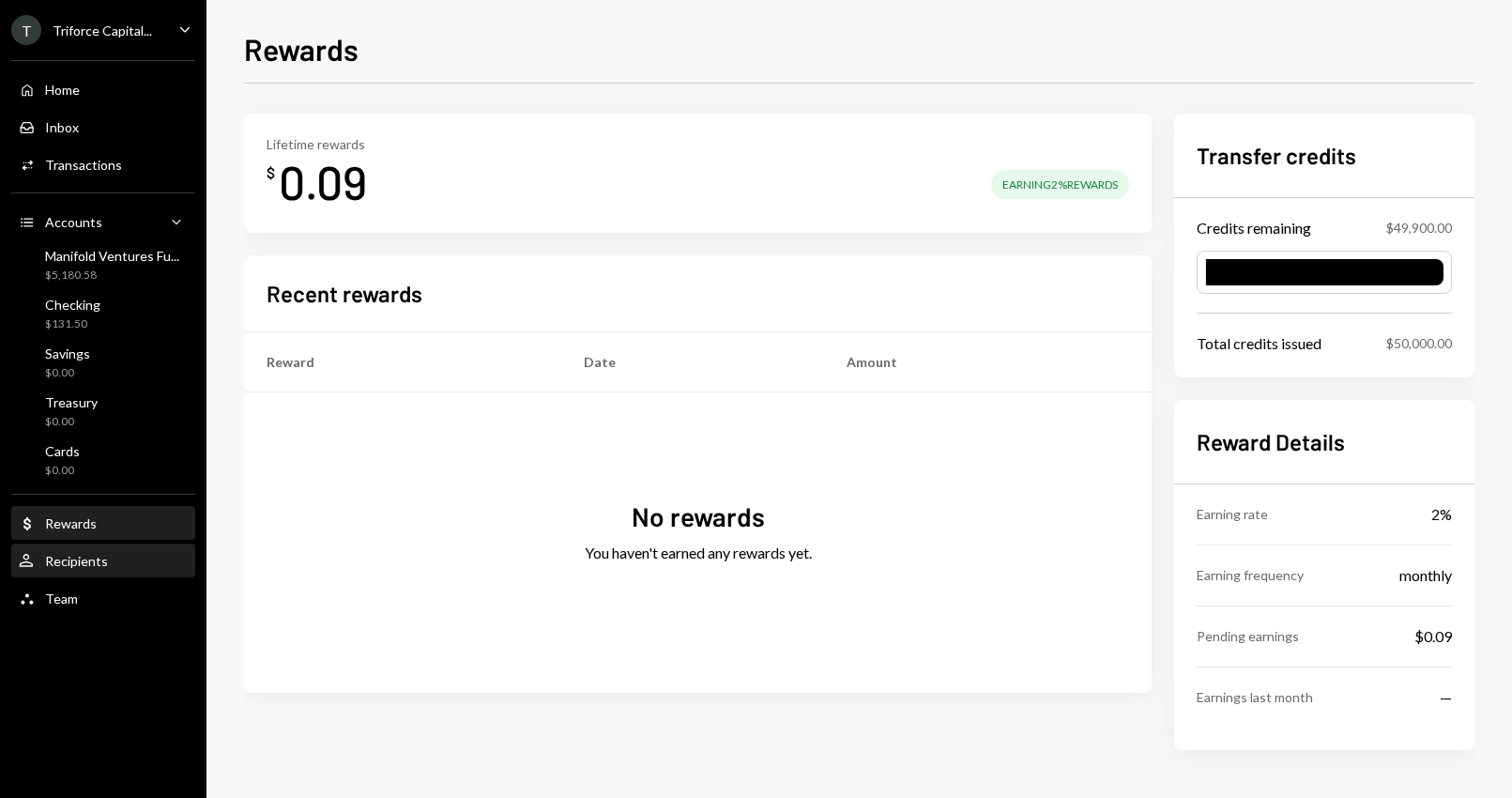
click at [93, 558] on div "Recipients" at bounding box center [76, 561] width 63 height 16
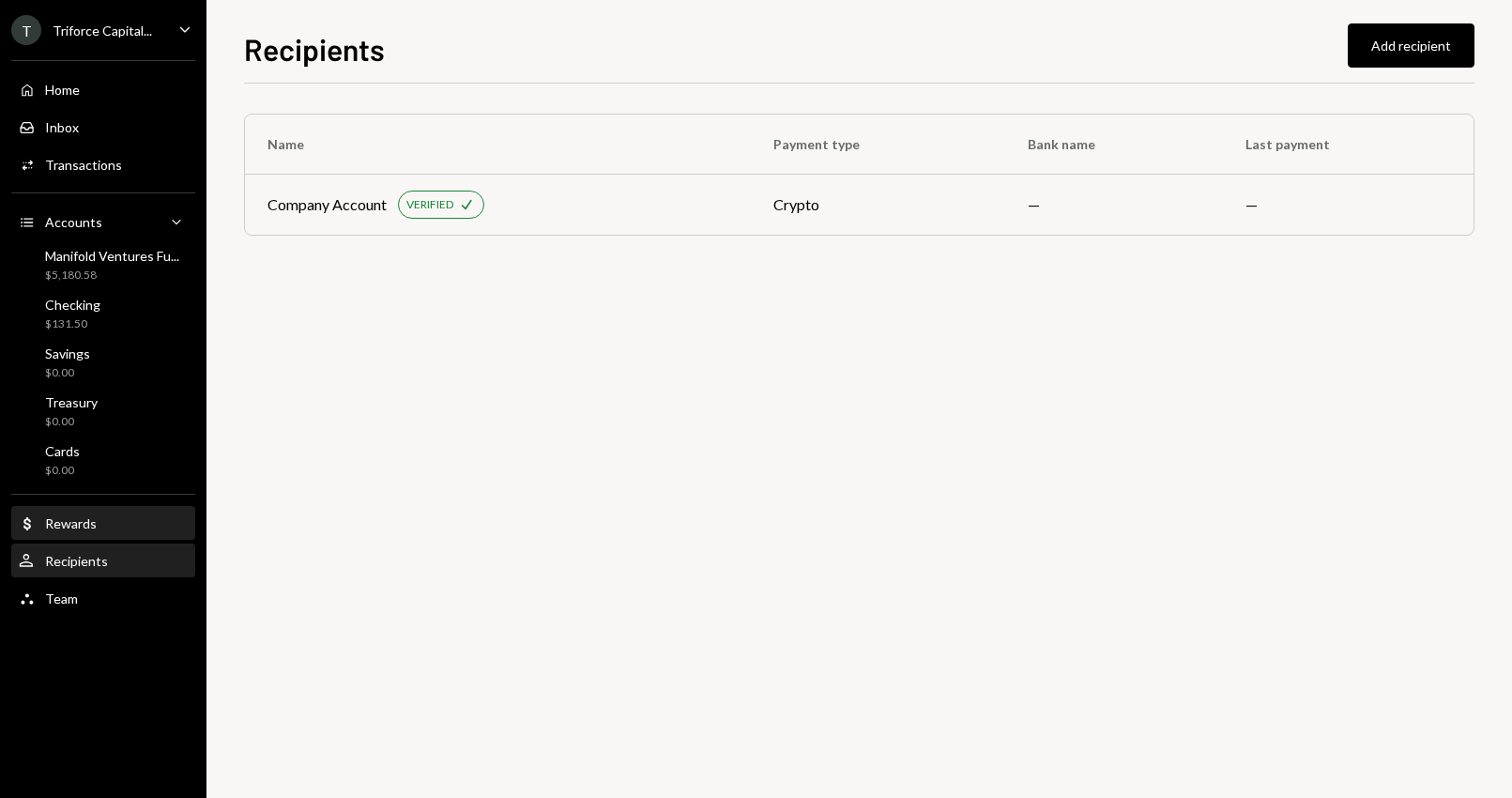
click at [64, 530] on div "Rewards" at bounding box center [71, 523] width 52 height 16
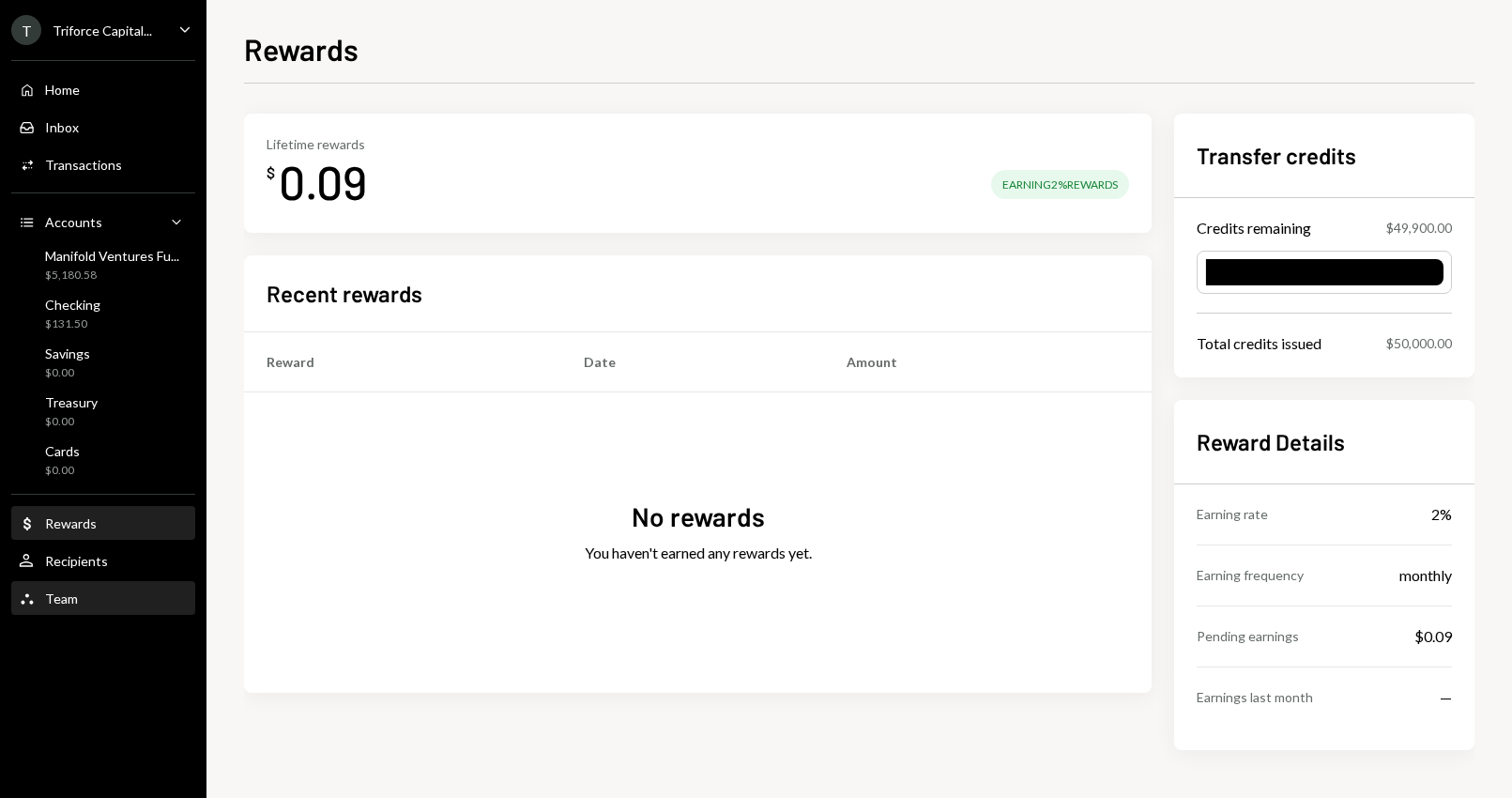
click at [73, 606] on div "Team Team" at bounding box center [103, 599] width 169 height 32
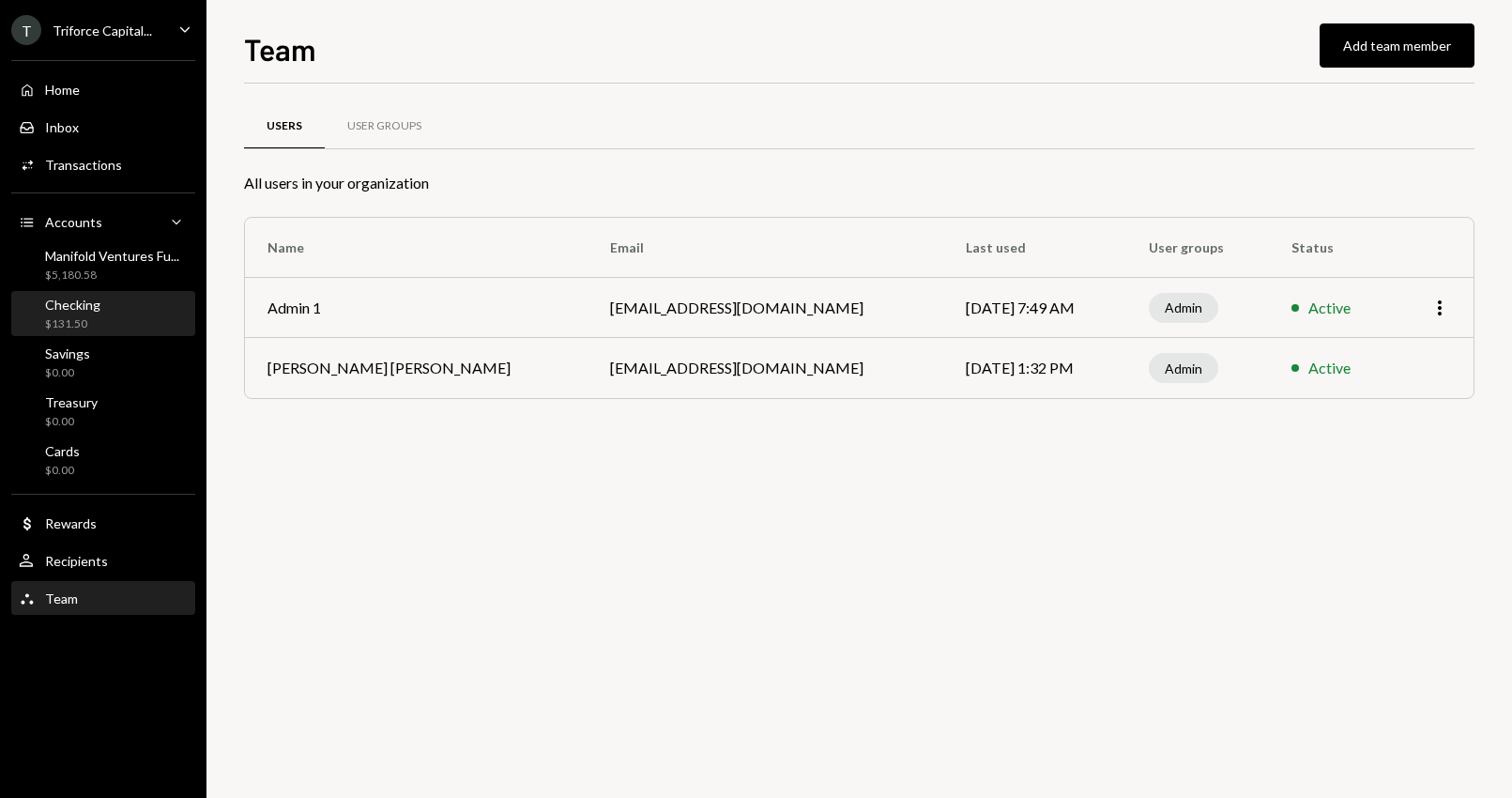
click at [112, 314] on div "Checking $131.50" at bounding box center [103, 314] width 169 height 36
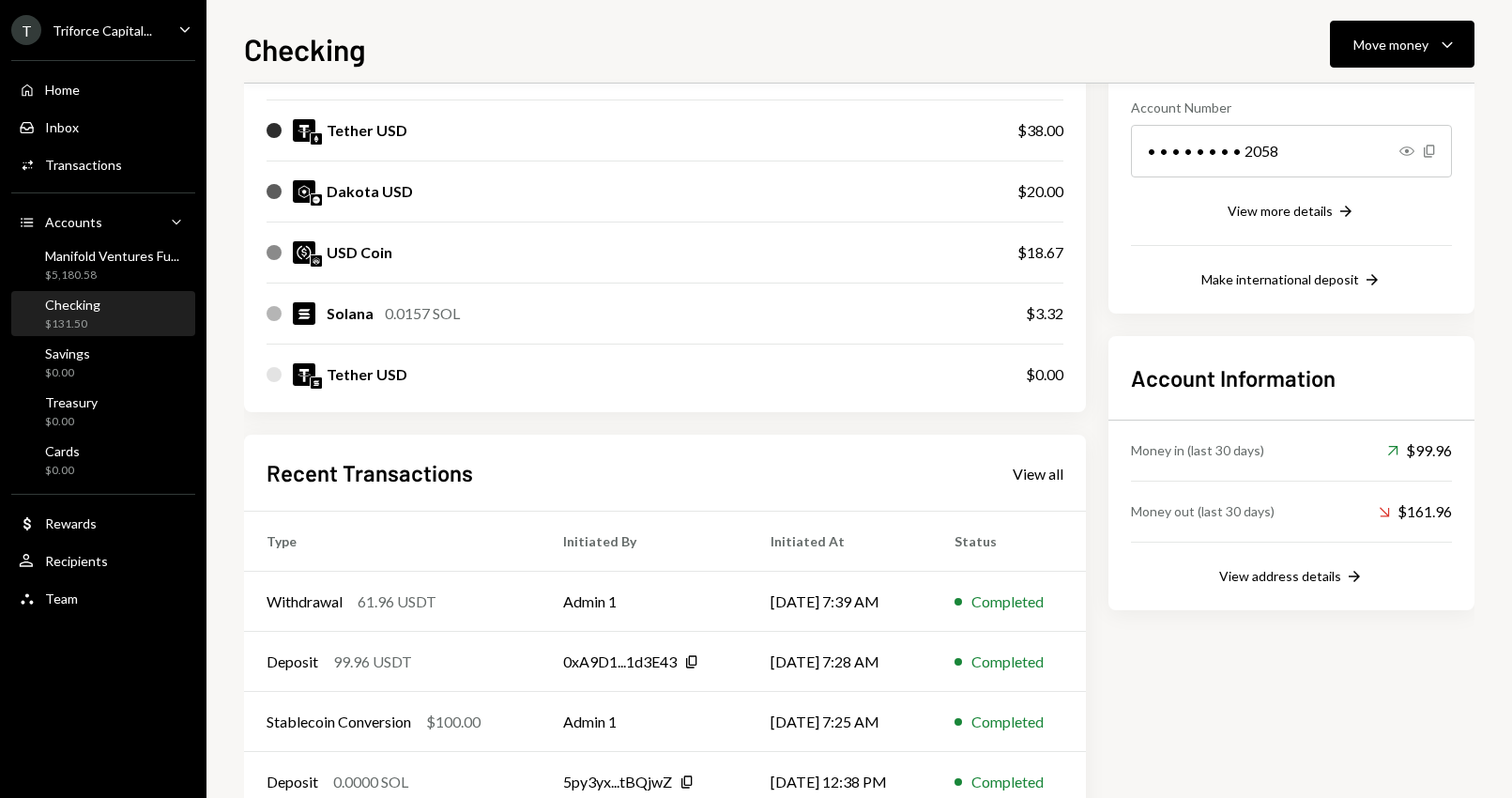
scroll to position [395, 0]
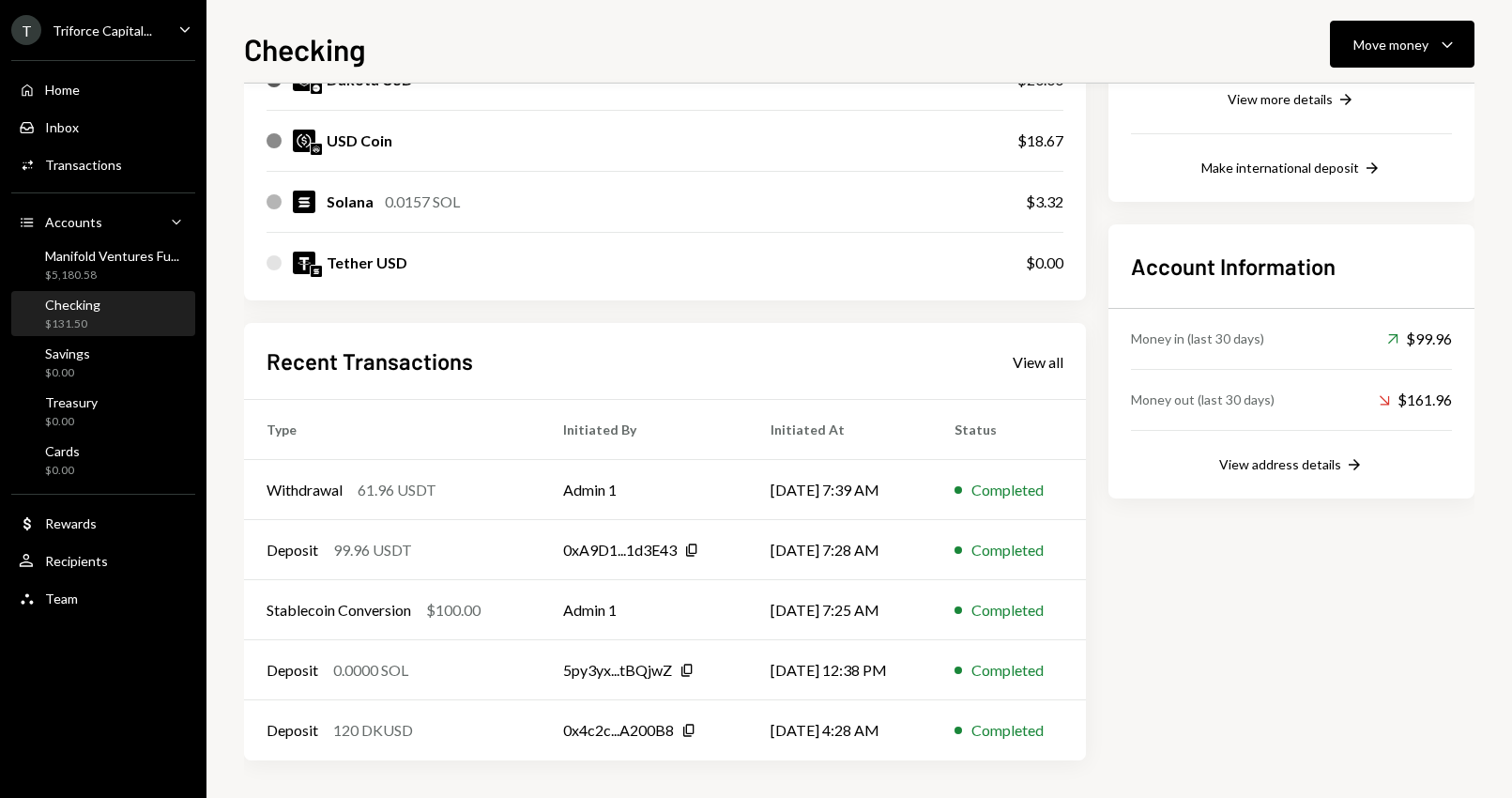
click at [148, 33] on div "Triforce Capital..." at bounding box center [102, 30] width 99 height 16
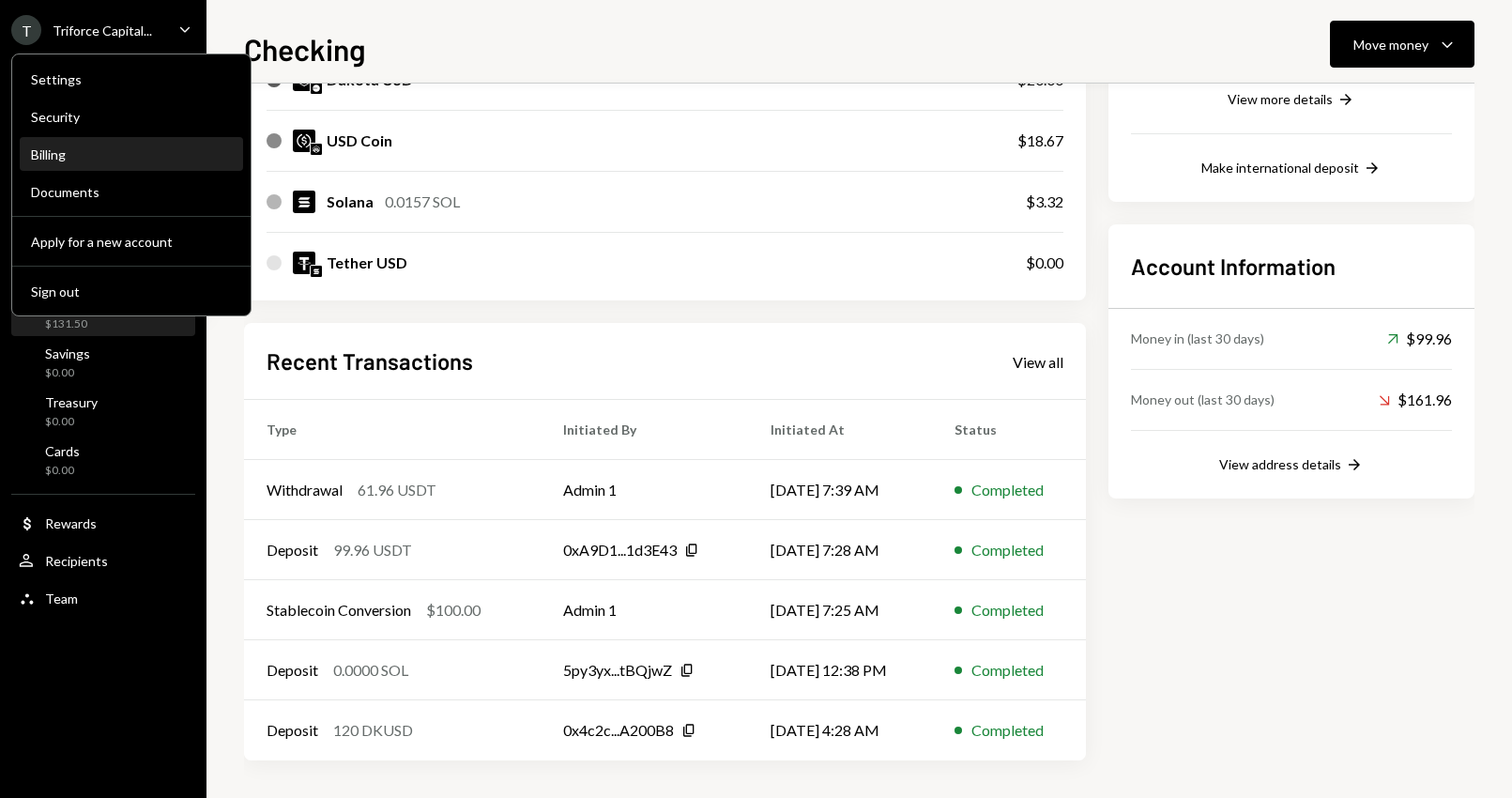
click at [81, 152] on div "Billing" at bounding box center [131, 154] width 201 height 16
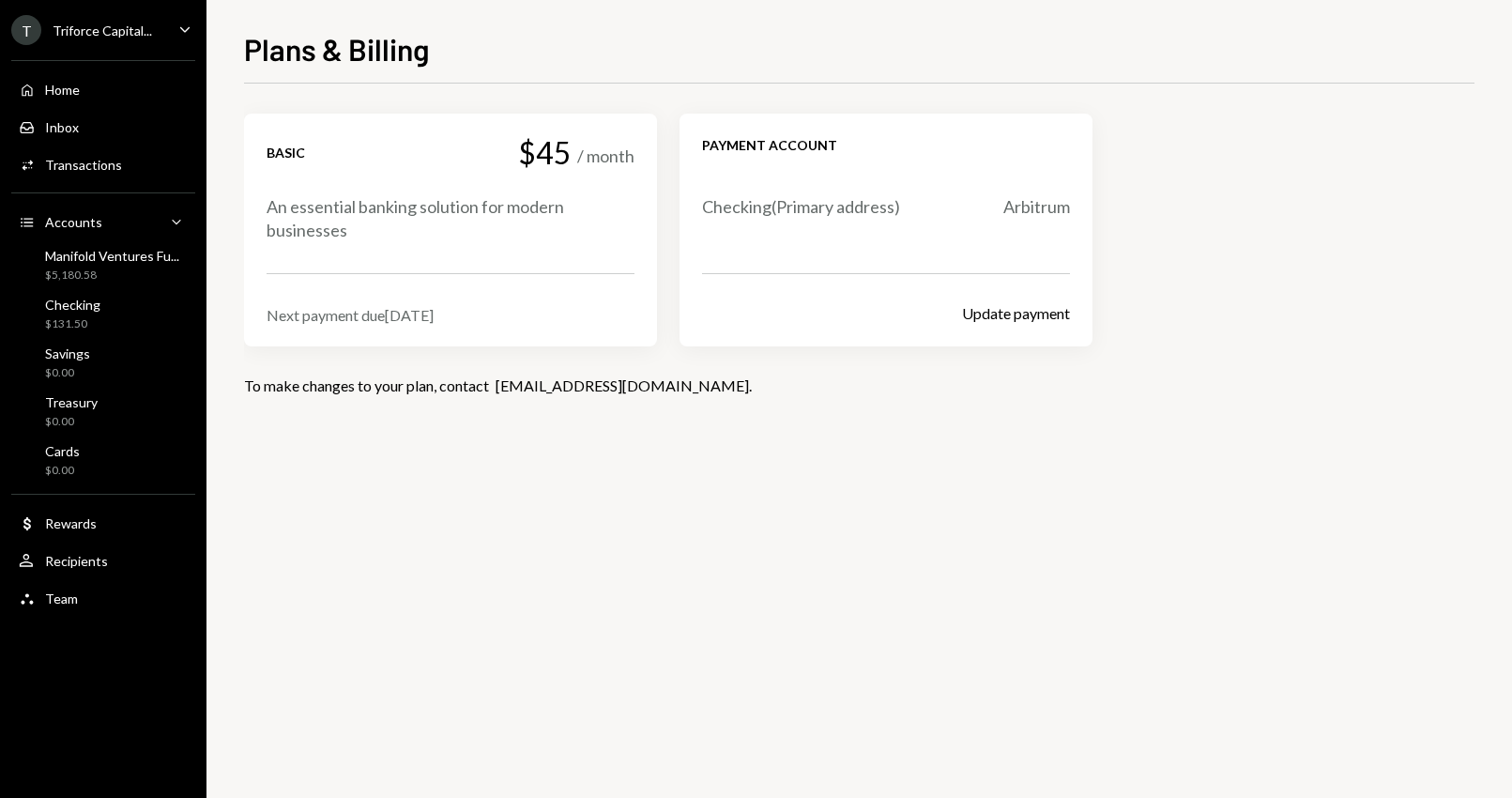
click at [1013, 334] on div "Payment account Checking ( Primary address) Arbitrum Update payment" at bounding box center [886, 229] width 413 height 233
click at [1011, 315] on button "Update payment" at bounding box center [1016, 314] width 108 height 20
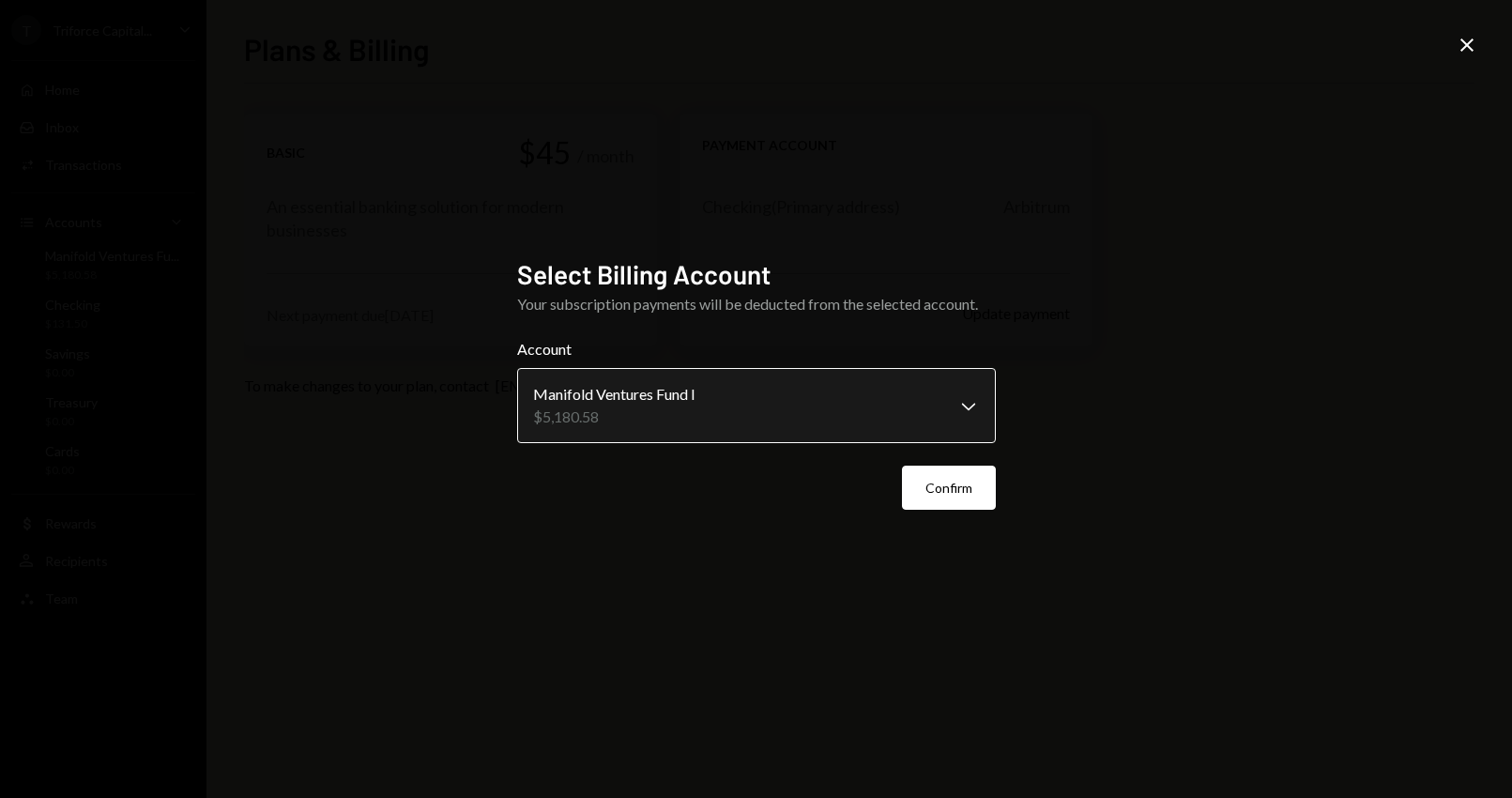
click at [777, 395] on body "**********" at bounding box center [756, 399] width 1512 height 798
click at [939, 513] on div "**********" at bounding box center [756, 399] width 479 height 281
click at [939, 501] on button "Confirm" at bounding box center [948, 487] width 93 height 44
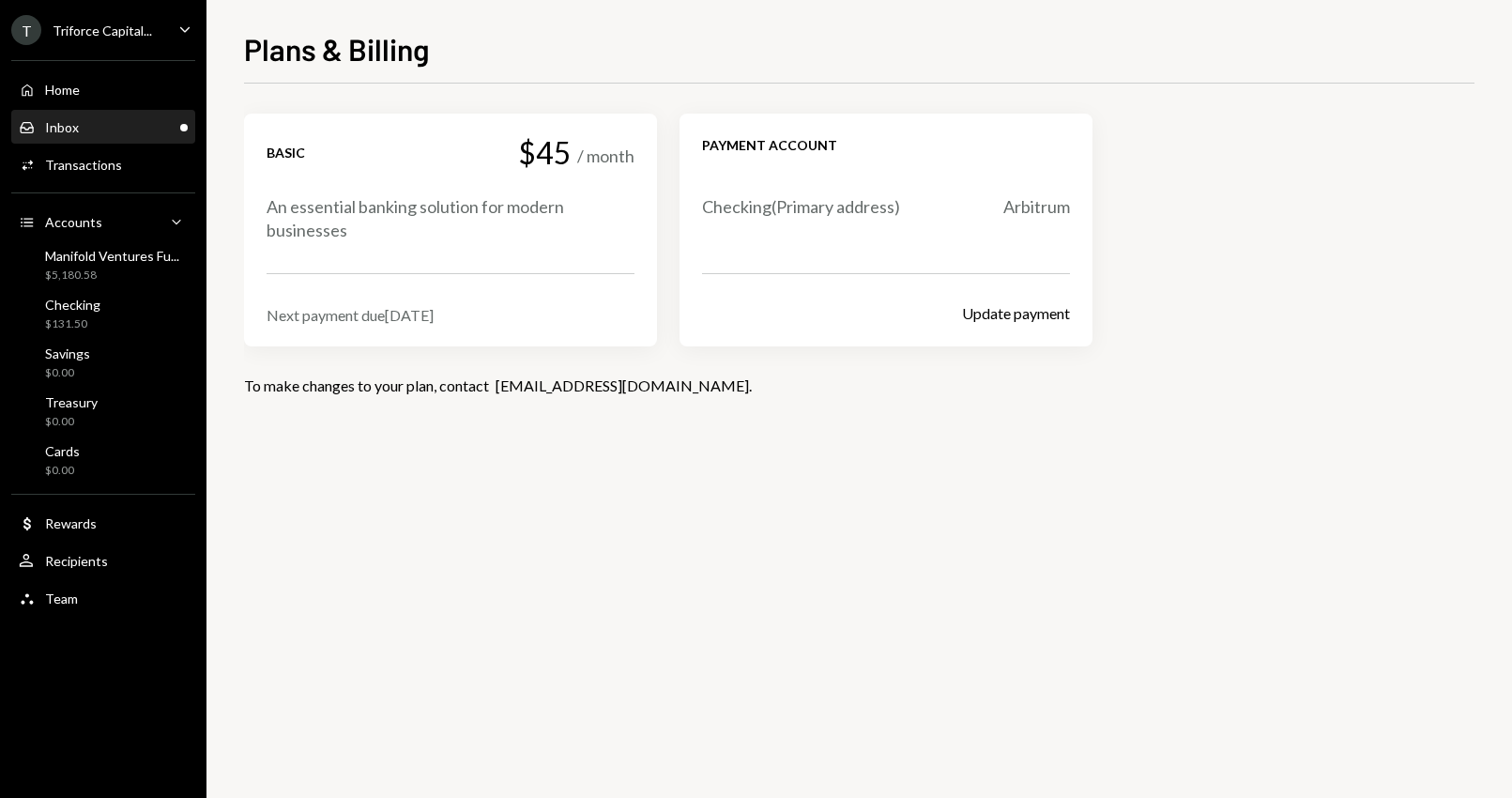
click at [115, 115] on div "Inbox Inbox" at bounding box center [103, 127] width 169 height 32
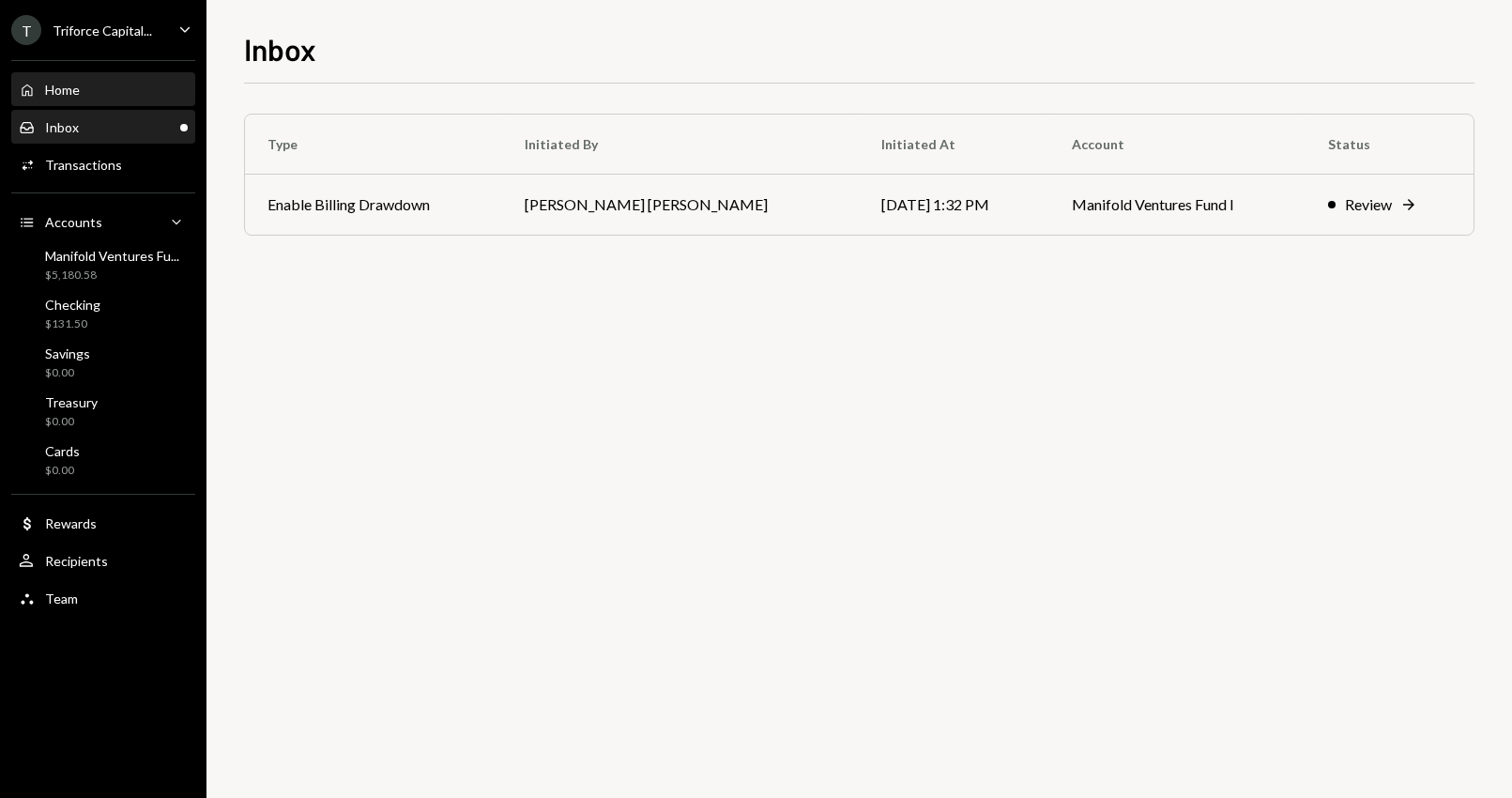
click at [119, 91] on div "Home Home" at bounding box center [103, 90] width 169 height 17
